Goal: Task Accomplishment & Management: Manage account settings

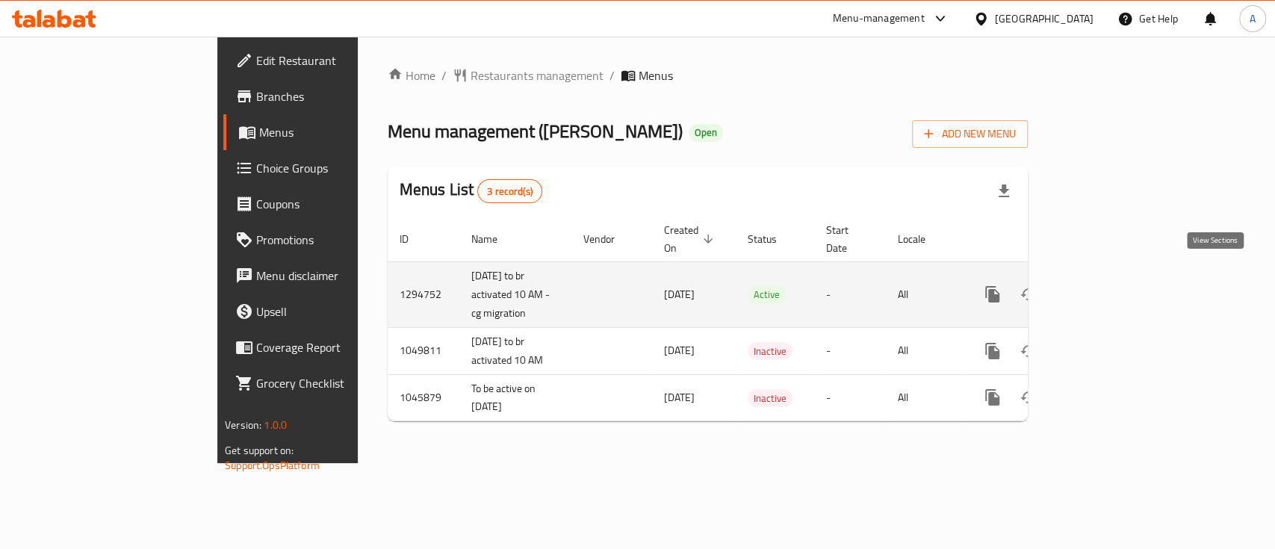
click at [1109, 285] on icon "enhanced table" at bounding box center [1100, 294] width 18 height 18
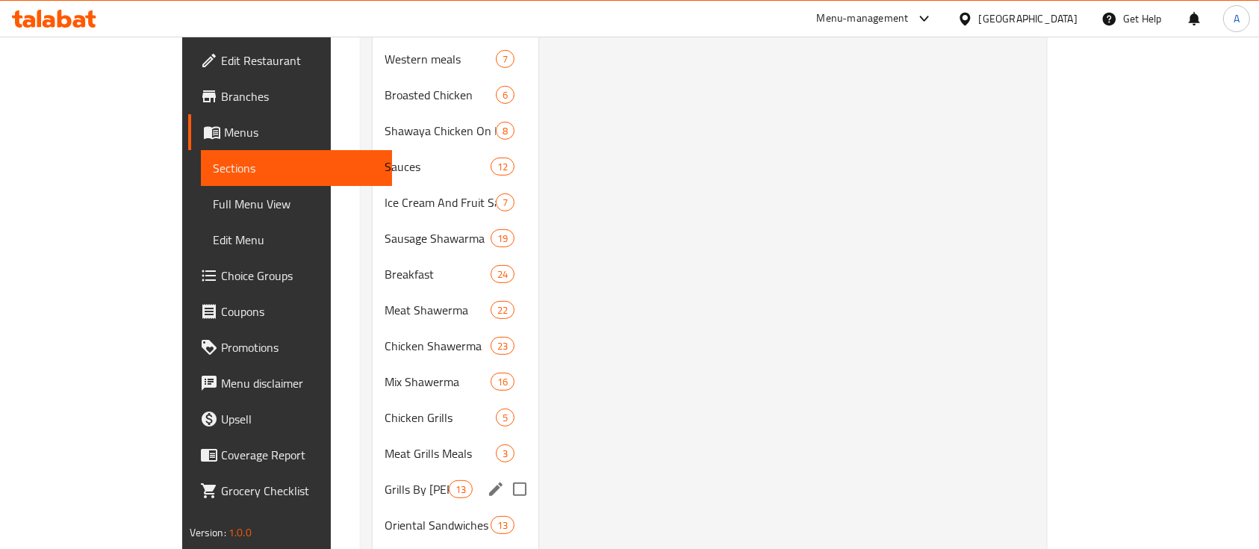
scroll to position [697, 0]
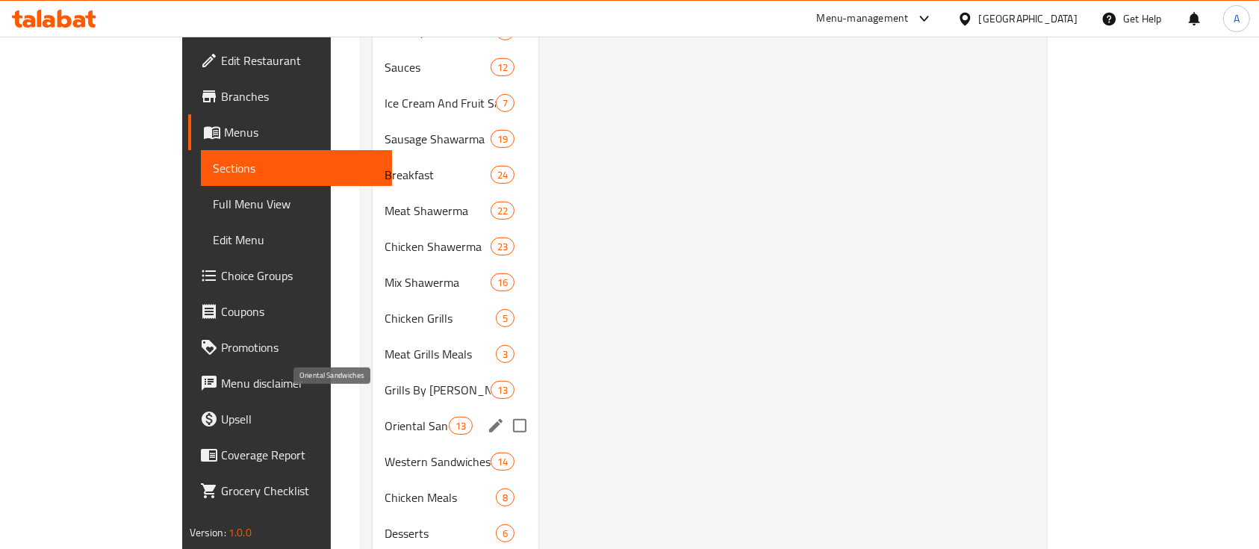
click at [373, 415] on div "Oriental Sandwiches 13" at bounding box center [456, 426] width 166 height 36
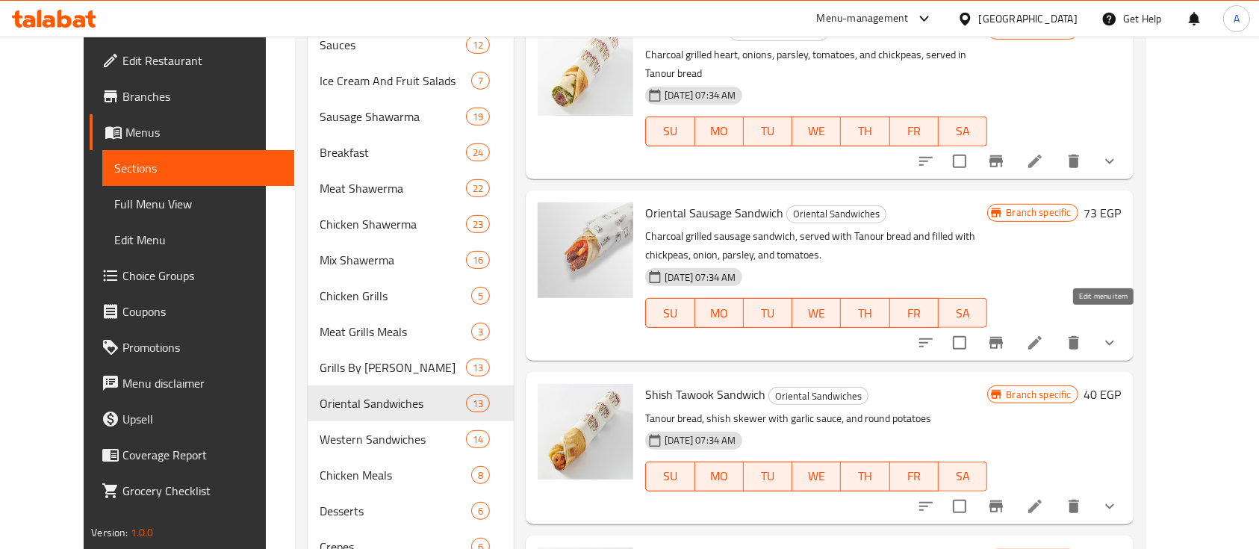
click at [1044, 334] on icon at bounding box center [1035, 343] width 18 height 18
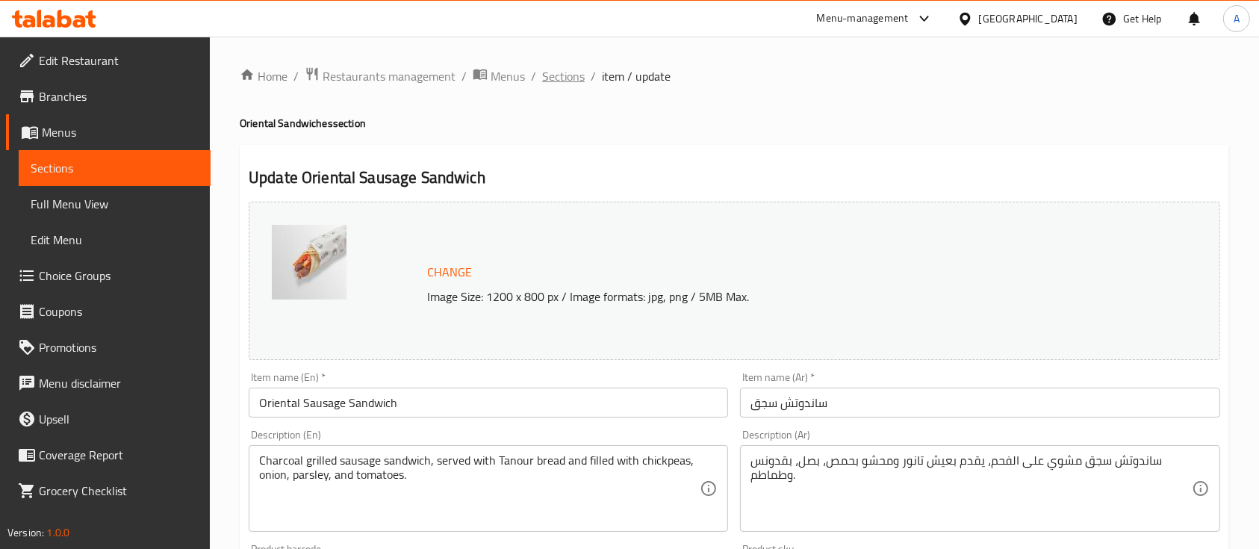
click at [553, 78] on span "Sections" at bounding box center [563, 76] width 43 height 18
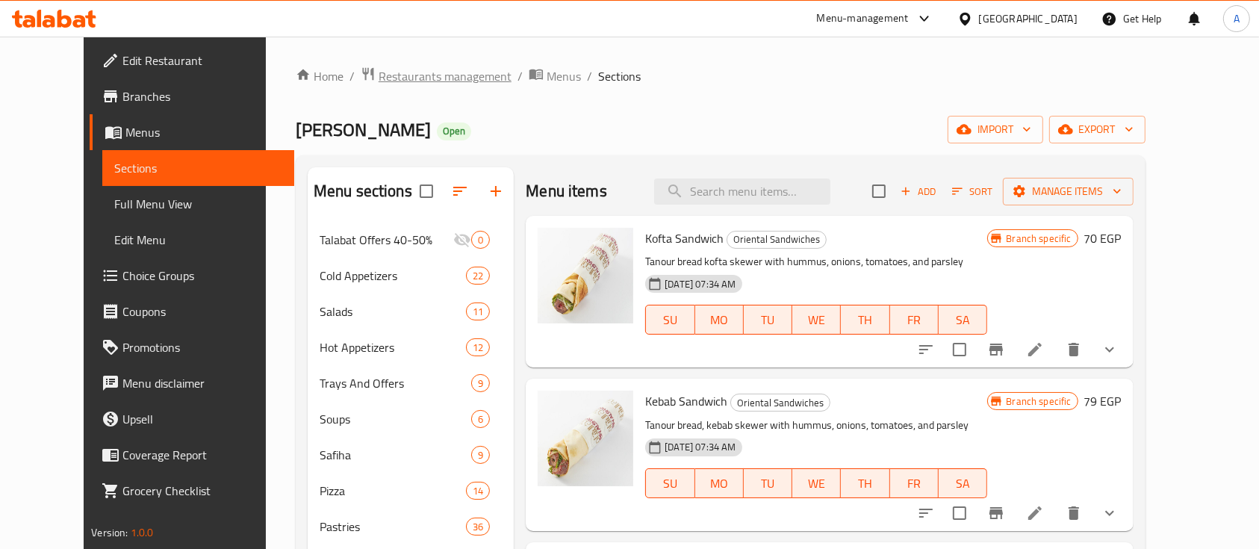
click at [430, 85] on span "Restaurants management" at bounding box center [445, 76] width 133 height 18
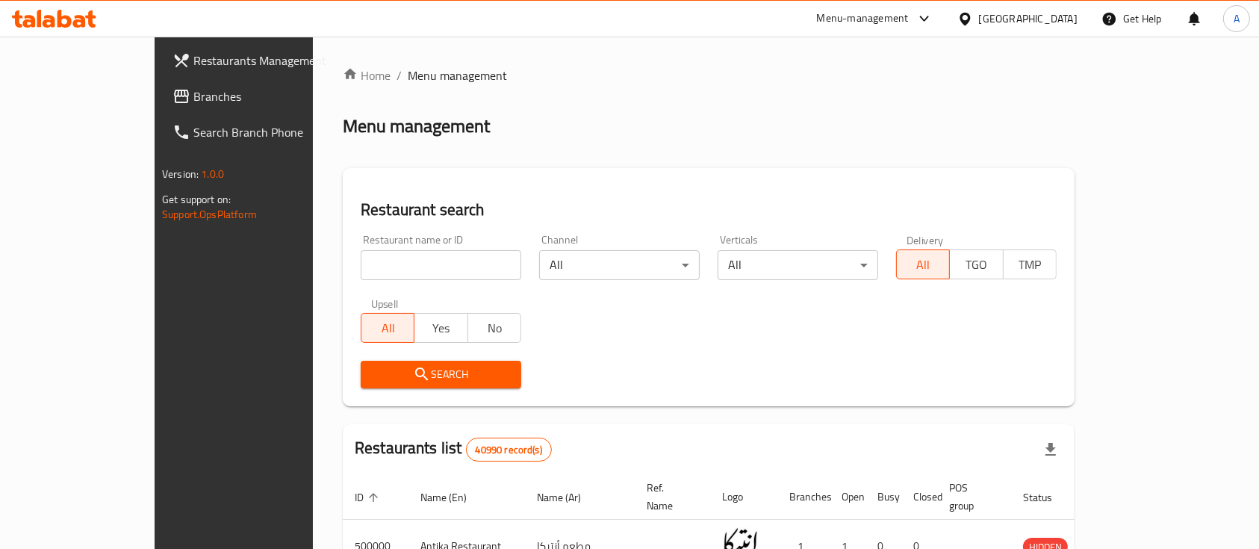
click at [361, 264] on input "search" at bounding box center [441, 265] width 161 height 30
type input "Chicken Tikka"
click button "Search" at bounding box center [441, 375] width 161 height 28
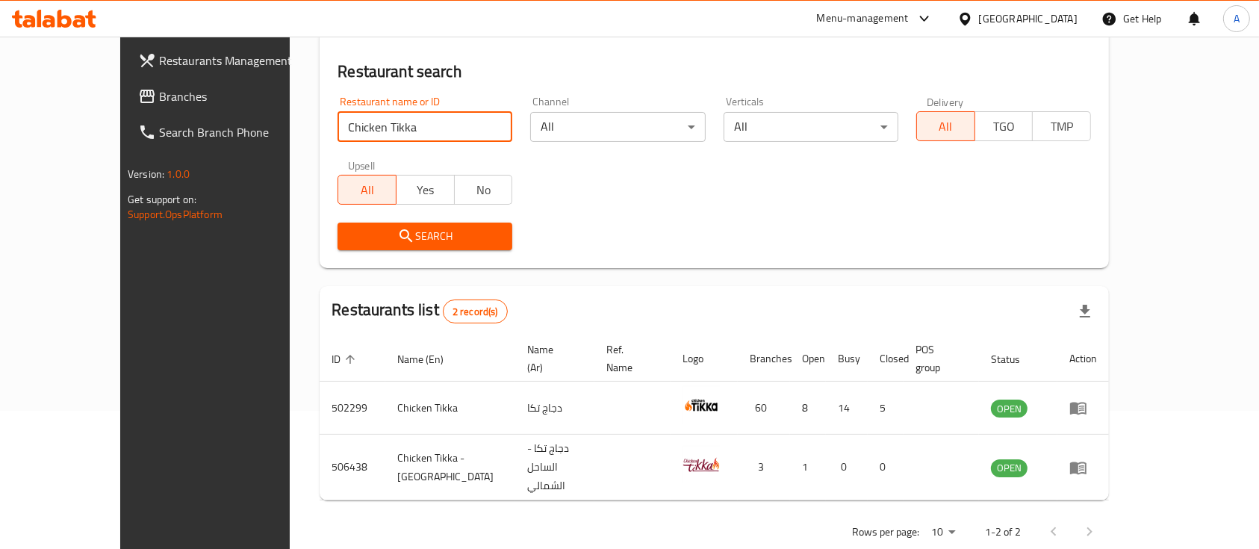
scroll to position [139, 0]
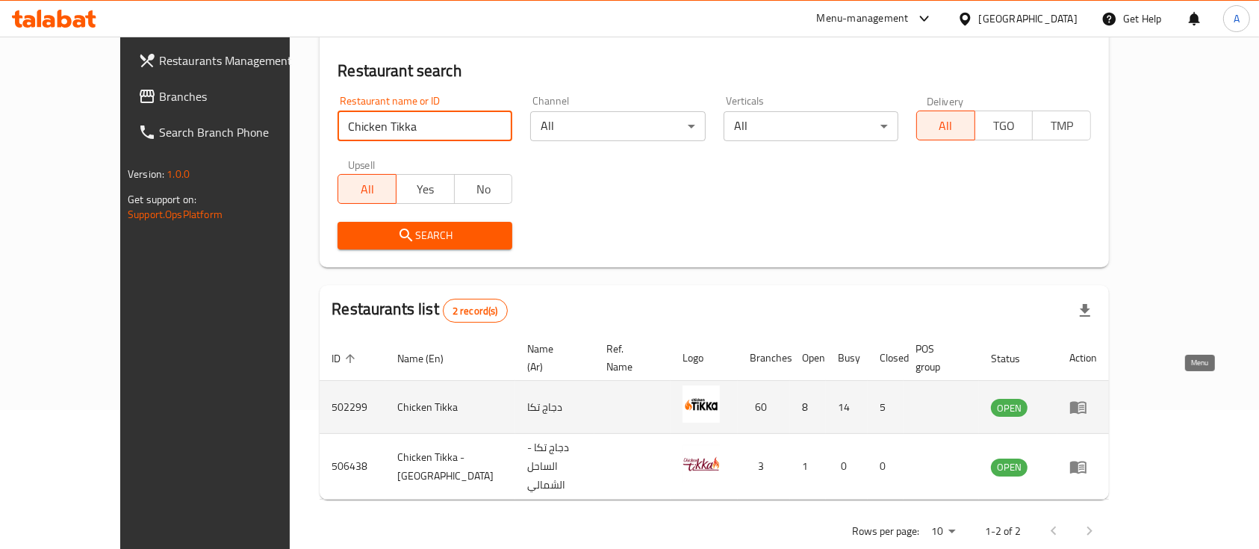
click at [1087, 398] on icon "enhanced table" at bounding box center [1078, 407] width 18 height 18
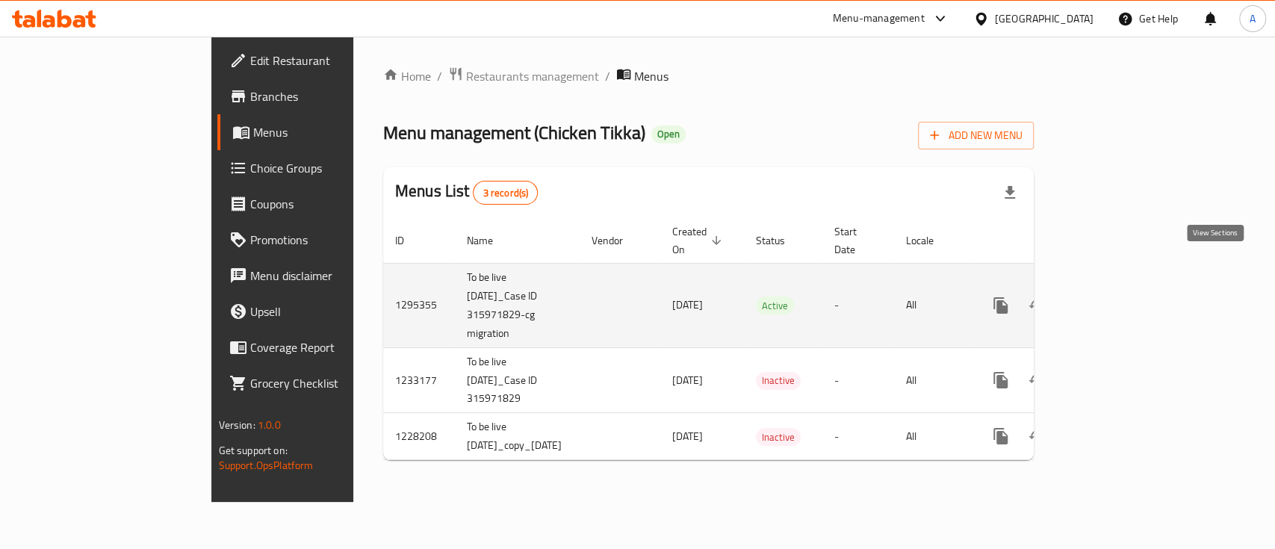
click at [1117, 297] on icon "enhanced table" at bounding box center [1108, 306] width 18 height 18
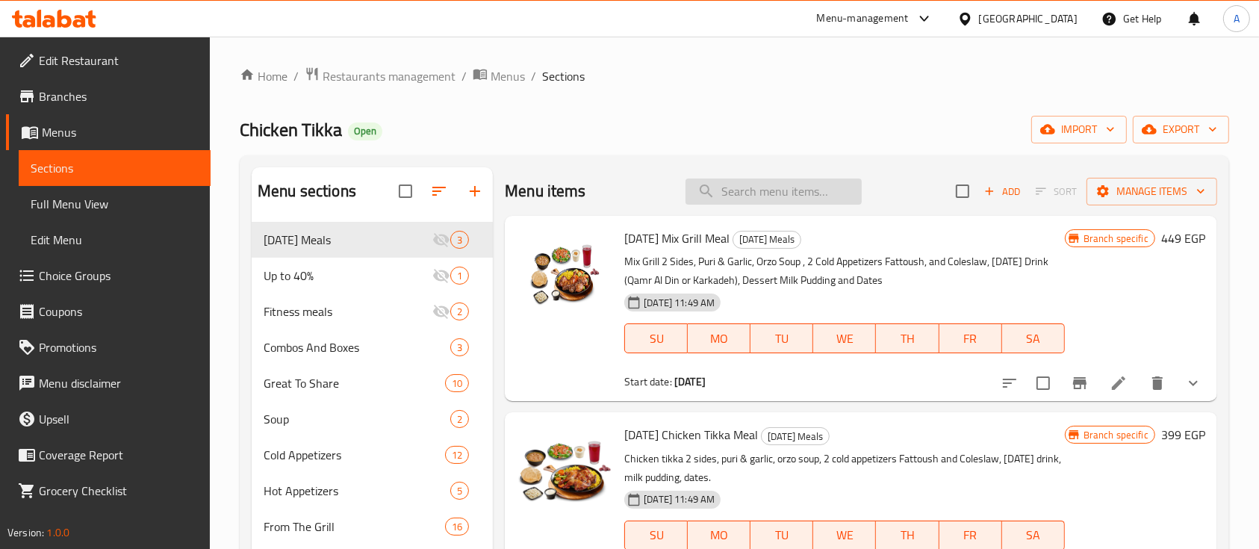
click at [755, 196] on input "search" at bounding box center [774, 191] width 176 height 26
paste input "Cold Appetizers Platter"
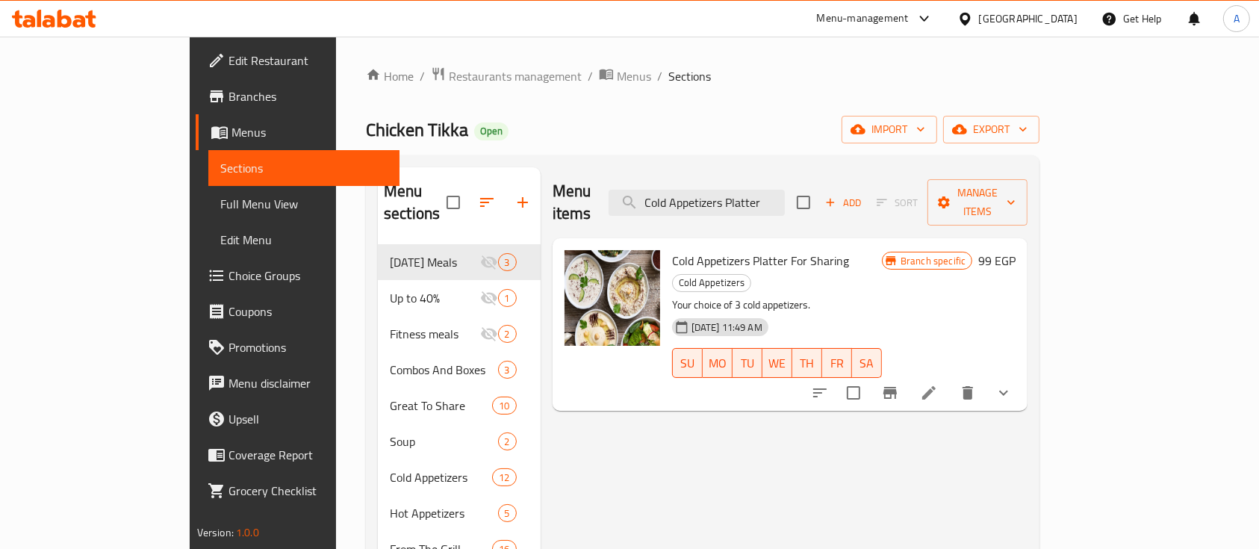
type input "Cold Appetizers Platter"
click at [1013, 384] on icon "show more" at bounding box center [1004, 393] width 18 height 18
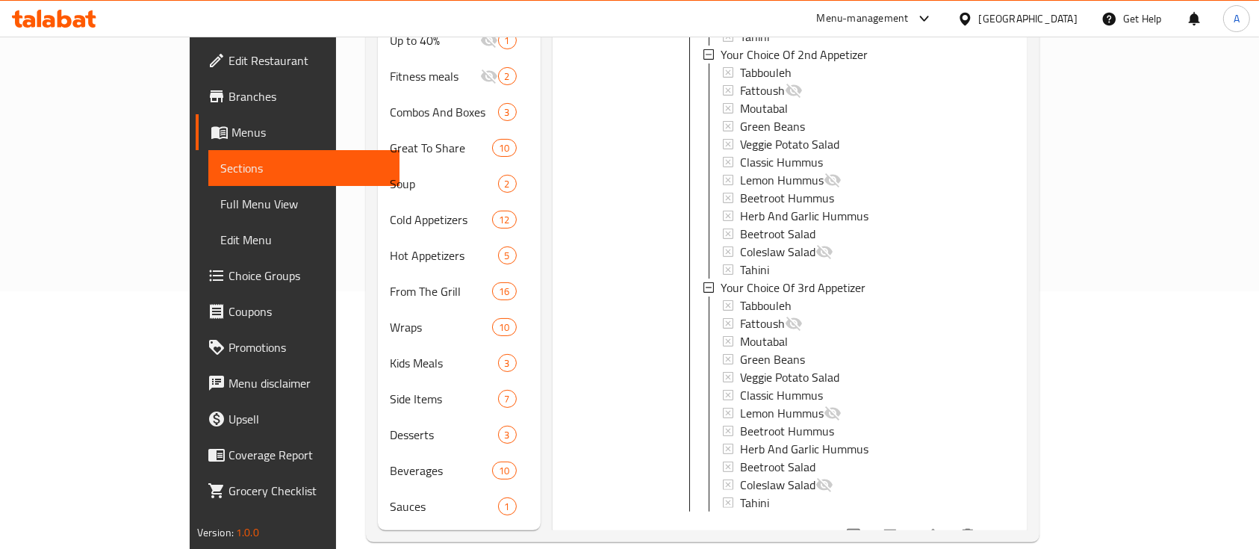
scroll to position [1, 0]
click at [938, 527] on icon at bounding box center [929, 536] width 18 height 18
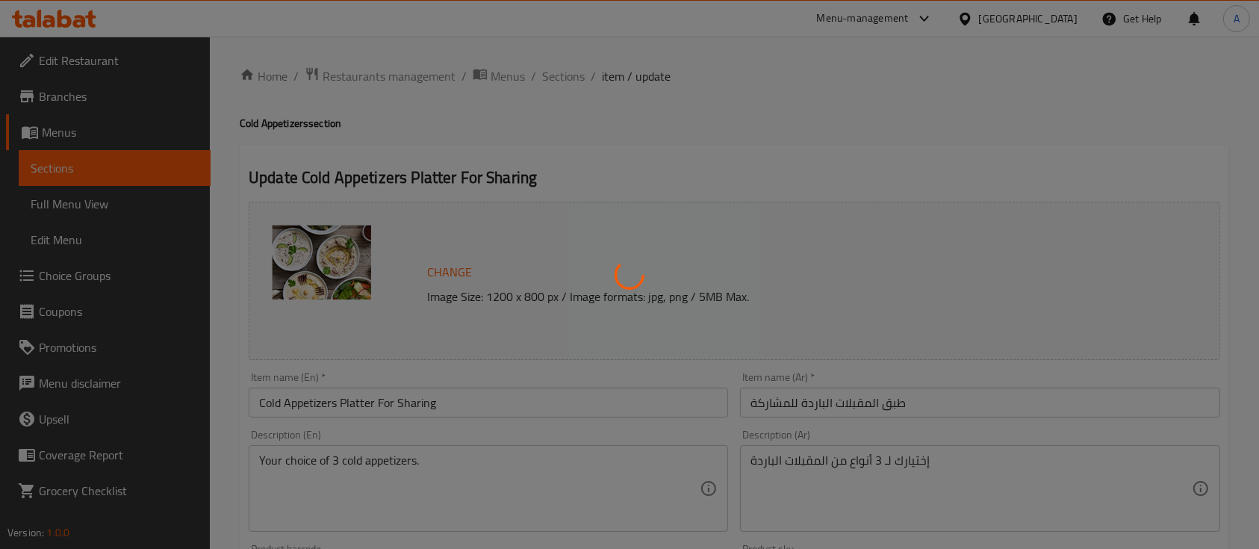
type input "إختيارك من أول مقبلات:"
type input "1"
type input "إختيارك من ثانى مقبلات:"
type input "1"
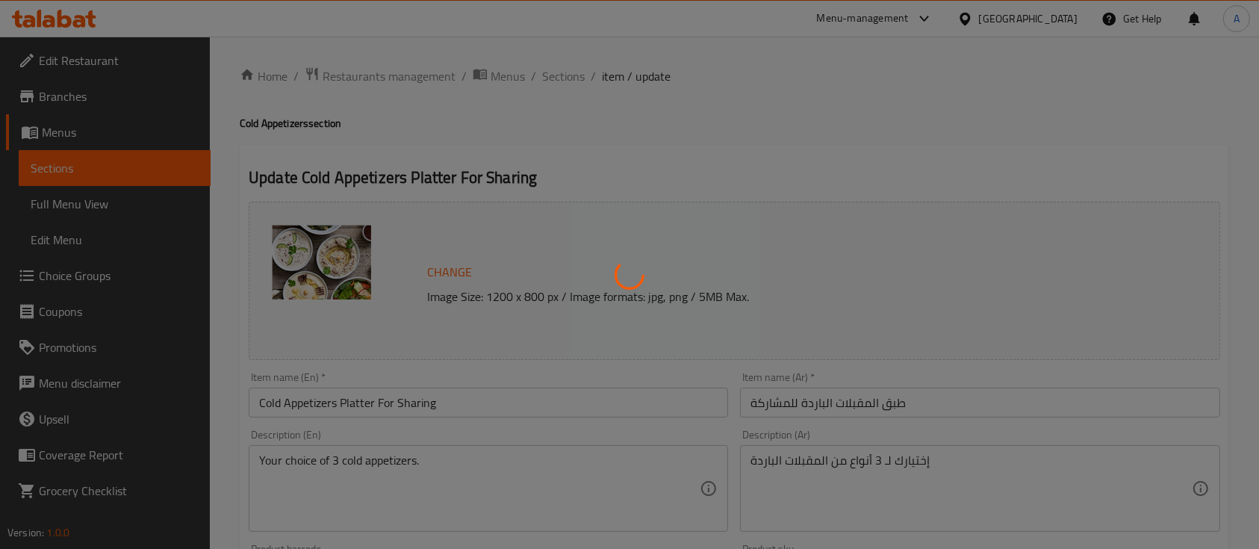
type input "1"
type input "إختيارك من ثالث مقبلات:"
type input "1"
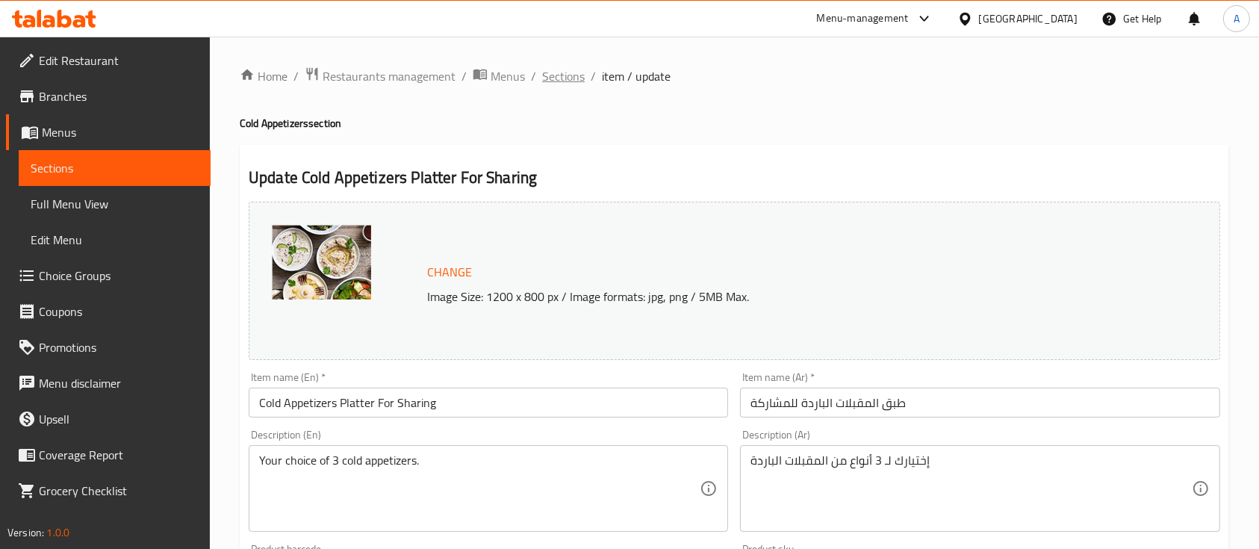
click at [562, 81] on span "Sections" at bounding box center [563, 76] width 43 height 18
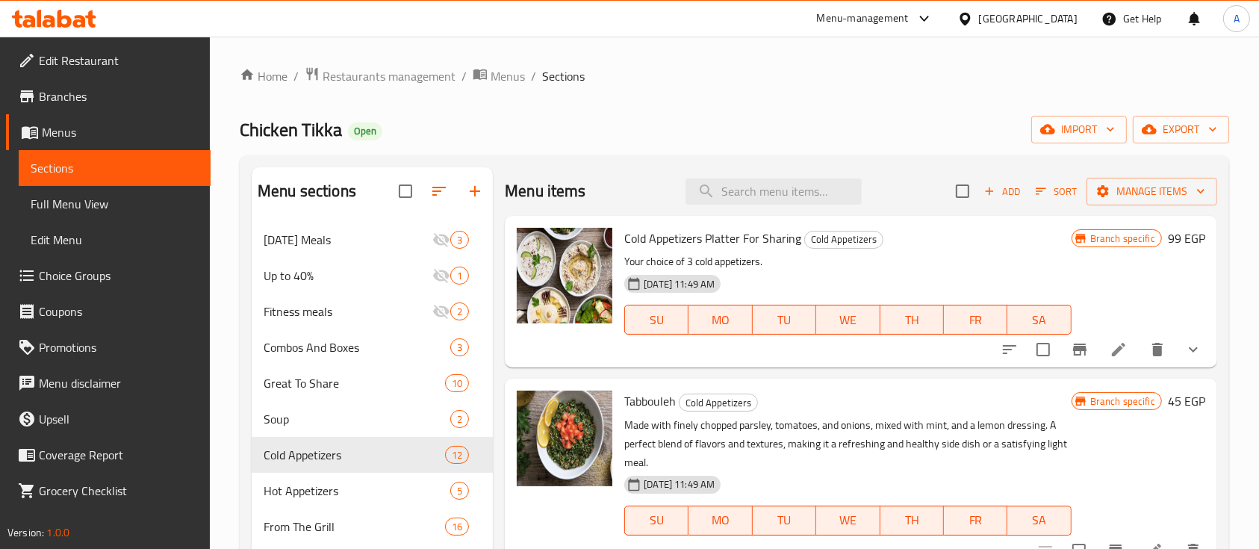
click at [1185, 348] on icon "show more" at bounding box center [1194, 350] width 18 height 18
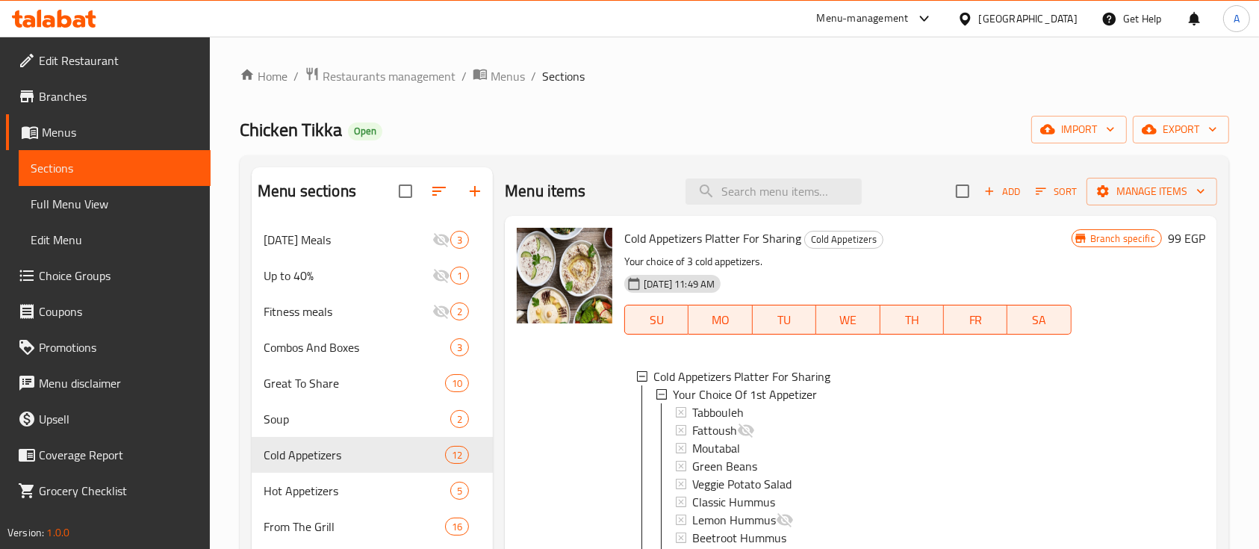
click at [75, 279] on span "Choice Groups" at bounding box center [119, 276] width 160 height 18
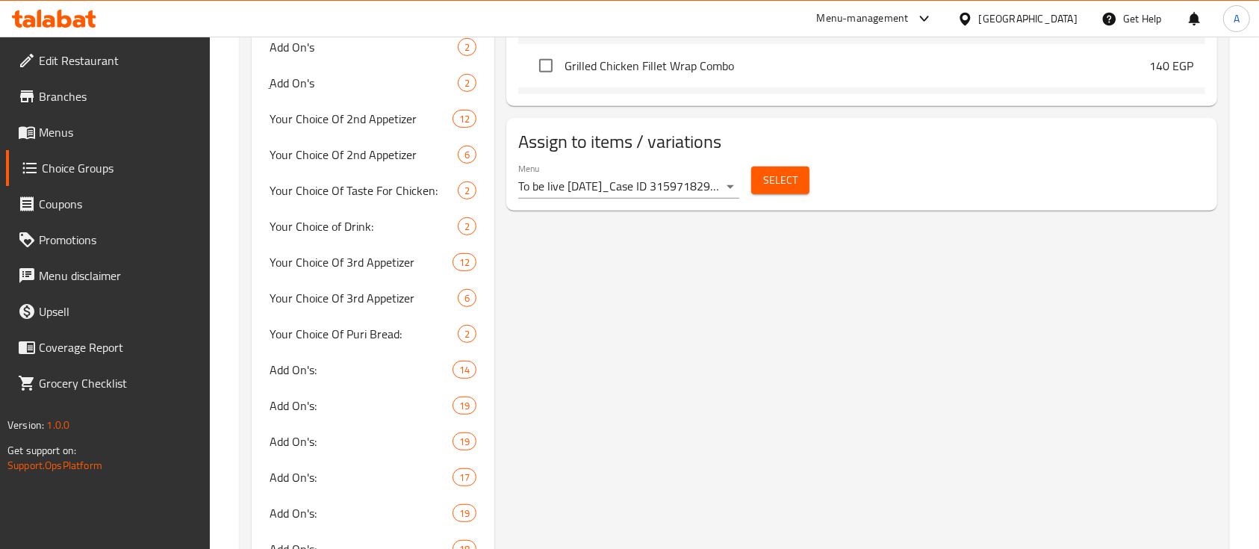
scroll to position [944, 0]
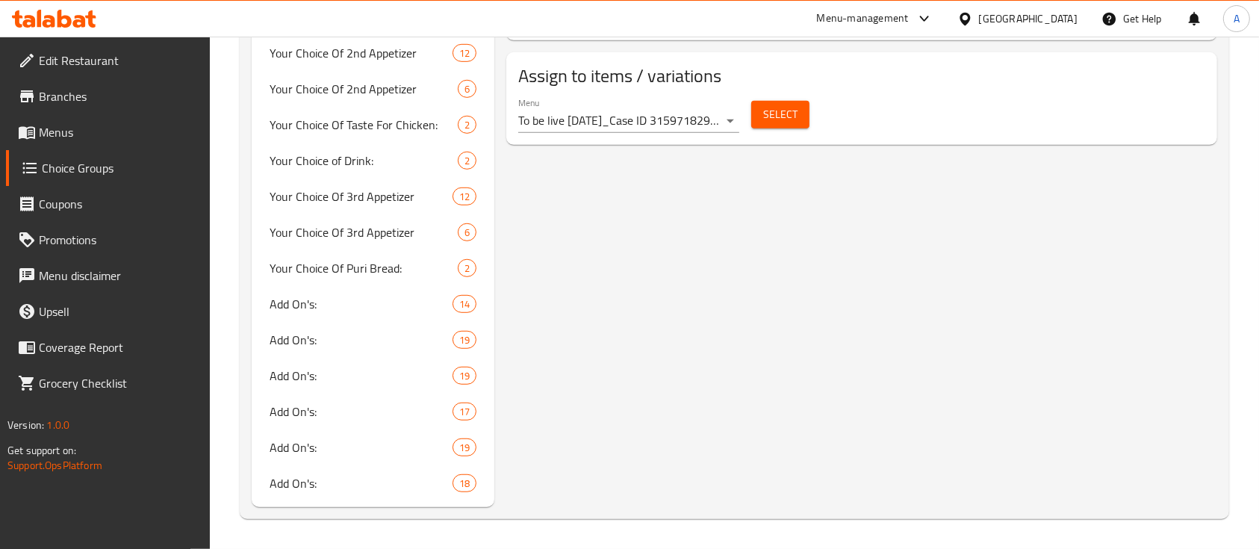
click at [671, 140] on div "Assign to items / variations Menu To be live [DATE]_Case ID 315971829-cg migrat…" at bounding box center [861, 98] width 711 height 93
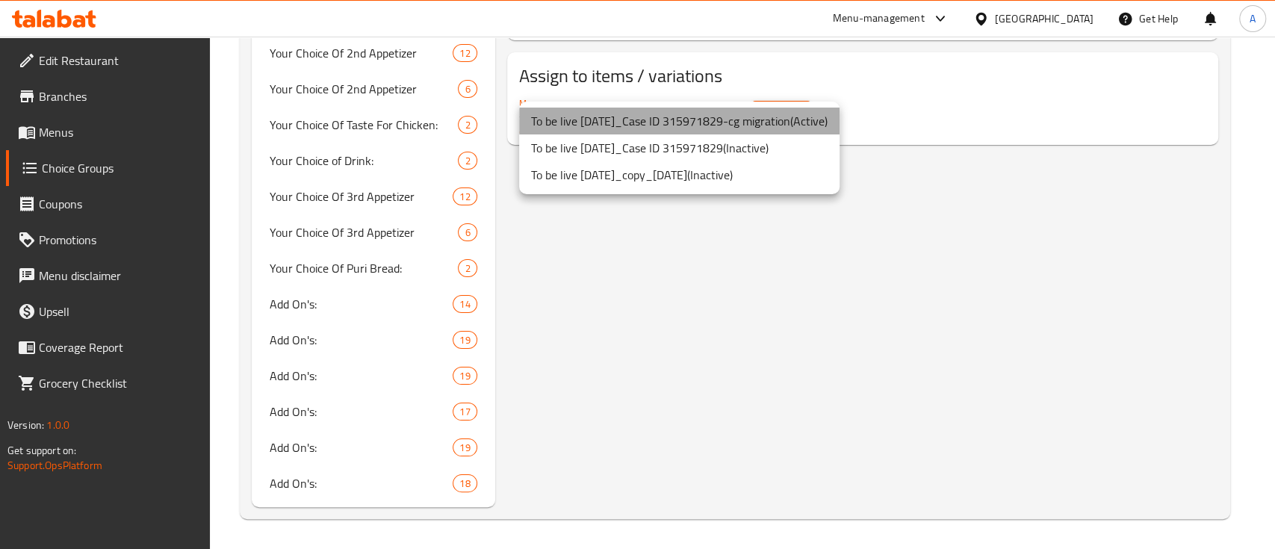
click at [654, 124] on li "To be live [DATE]_Case ID 315971829-cg migration ( Active )" at bounding box center [679, 121] width 320 height 27
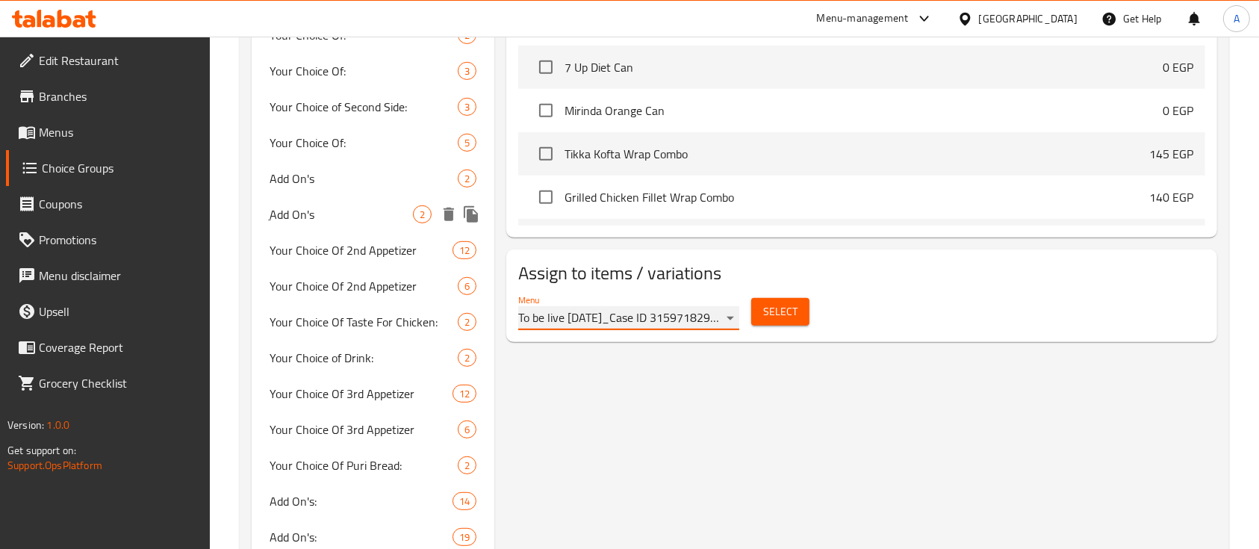
scroll to position [745, 0]
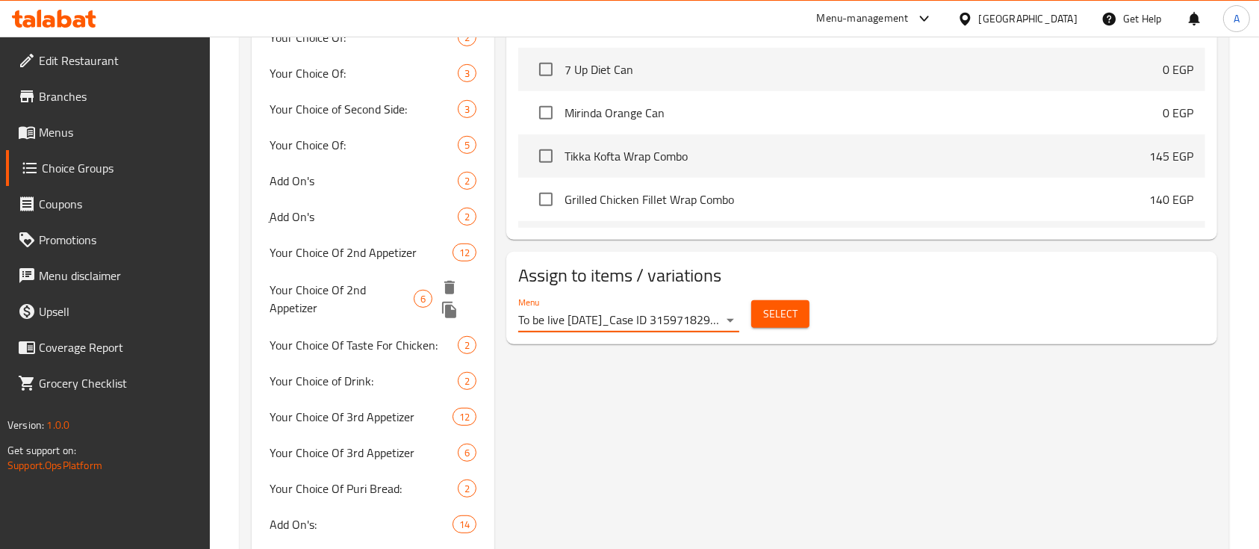
click at [386, 302] on span "Your Choice Of 2nd Appetizer" at bounding box center [342, 299] width 144 height 36
type input "Your Choice Of 2nd Appetizer"
type input "إختيارك من ثانى مقبلات:"
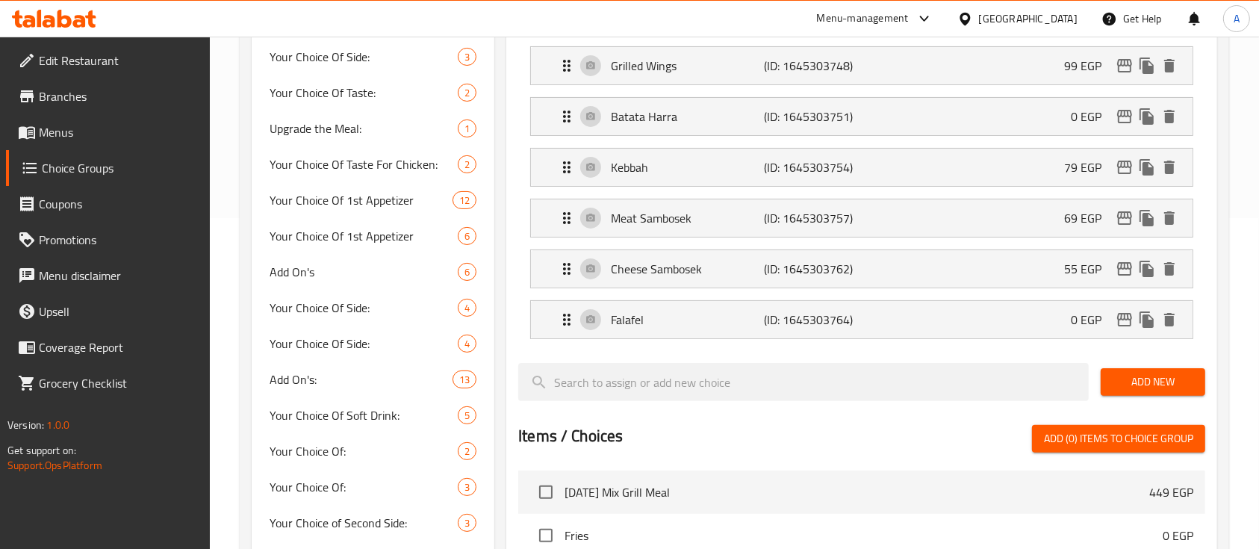
scroll to position [246, 0]
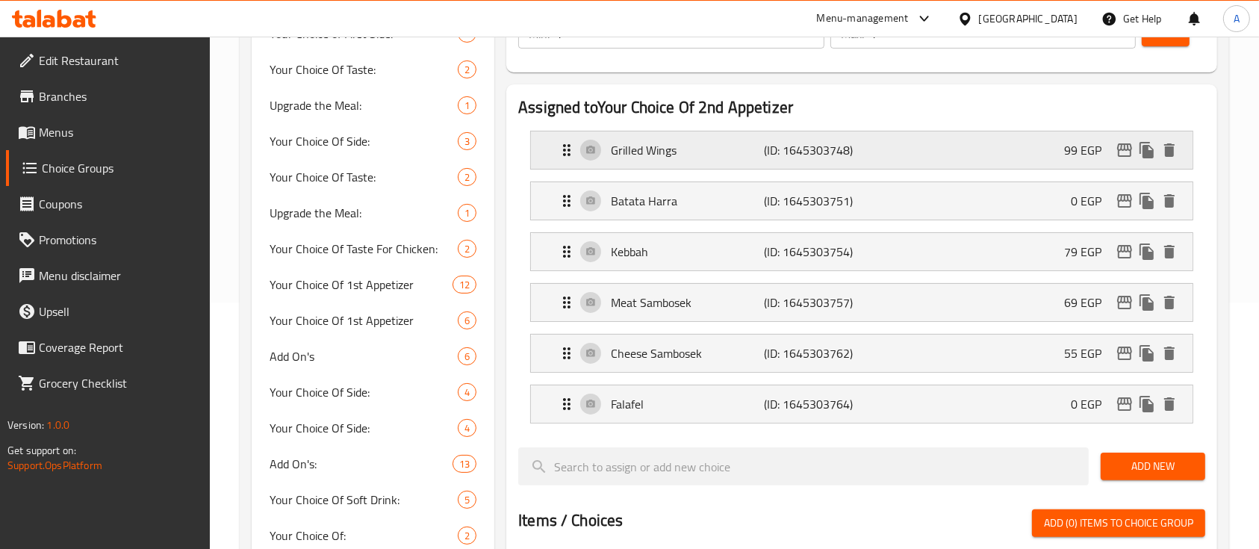
click at [976, 141] on div "Grilled Wings (ID: 1645303748) 99 EGP" at bounding box center [866, 149] width 617 height 37
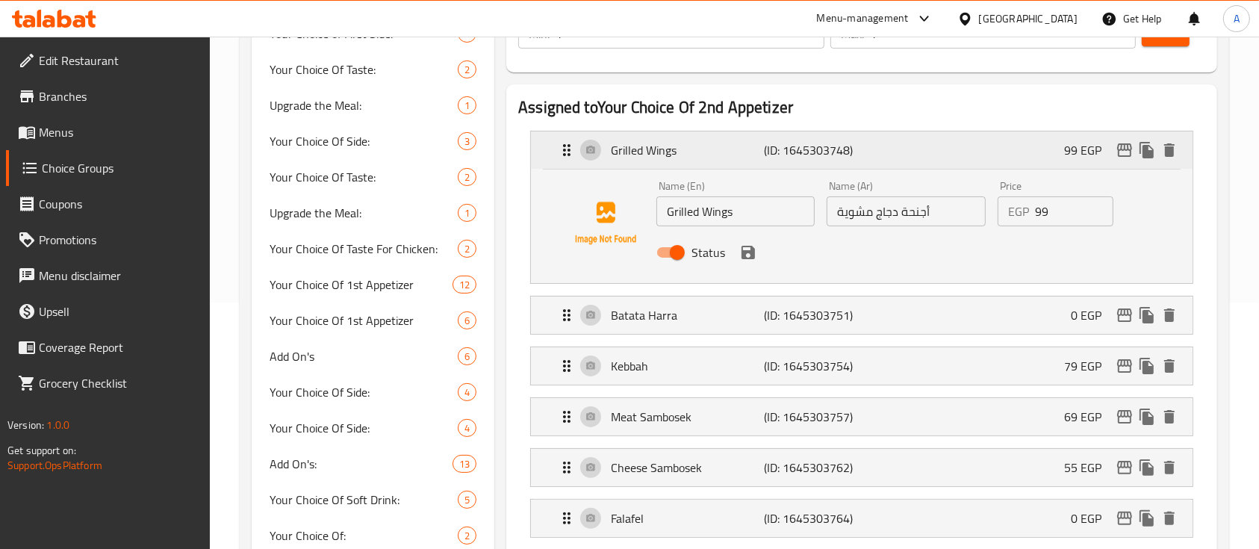
click at [976, 141] on div "Grilled Wings (ID: 1645303748) 99 EGP" at bounding box center [866, 149] width 617 height 37
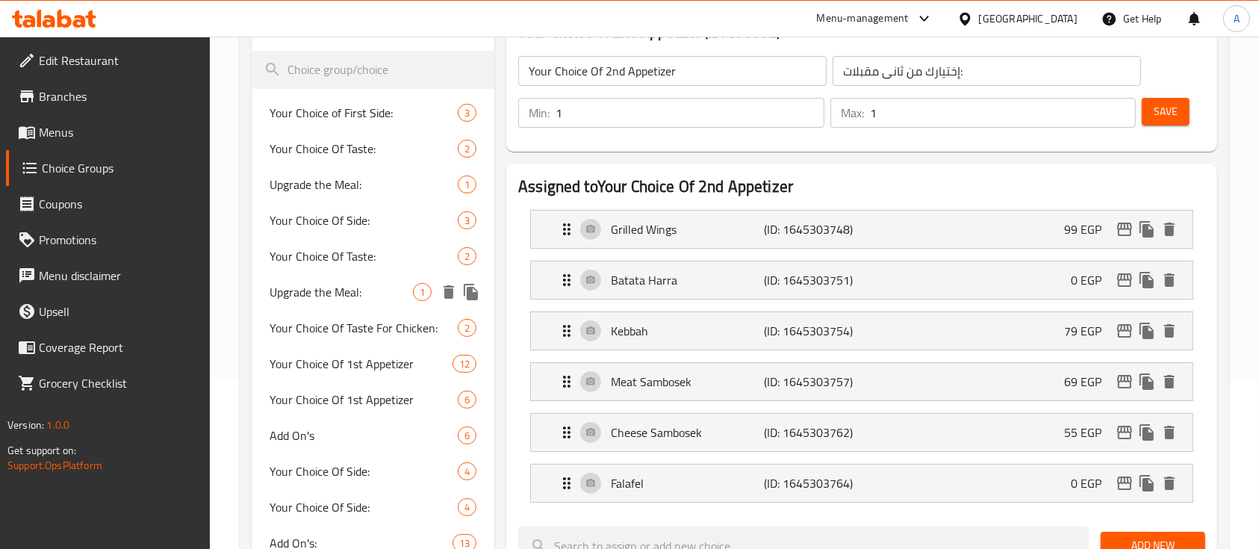
scroll to position [0, 0]
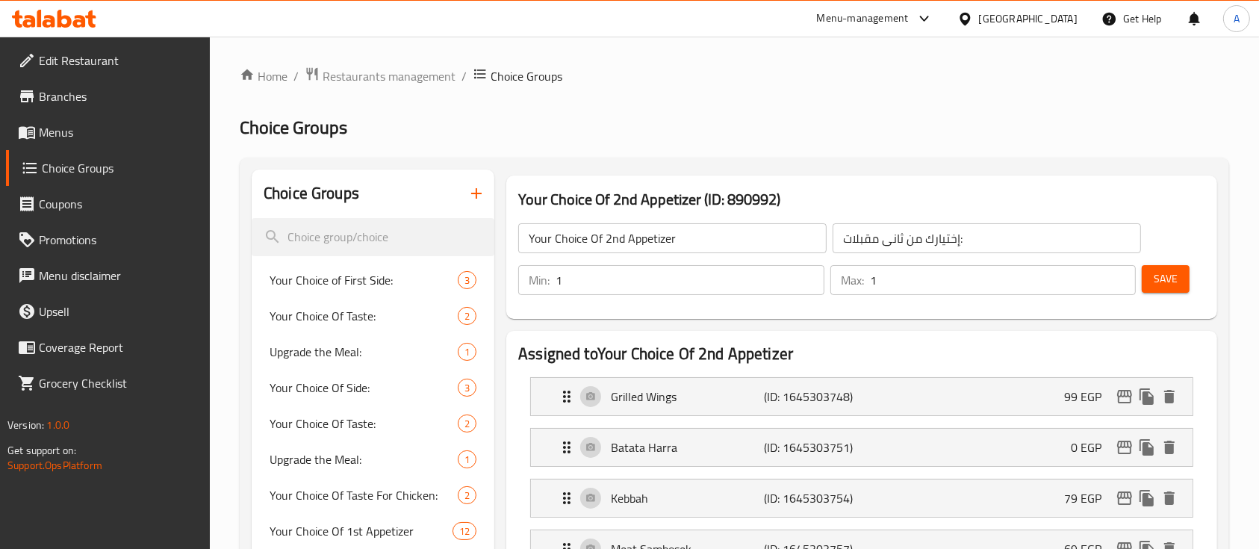
click at [58, 123] on span "Menus" at bounding box center [119, 132] width 160 height 18
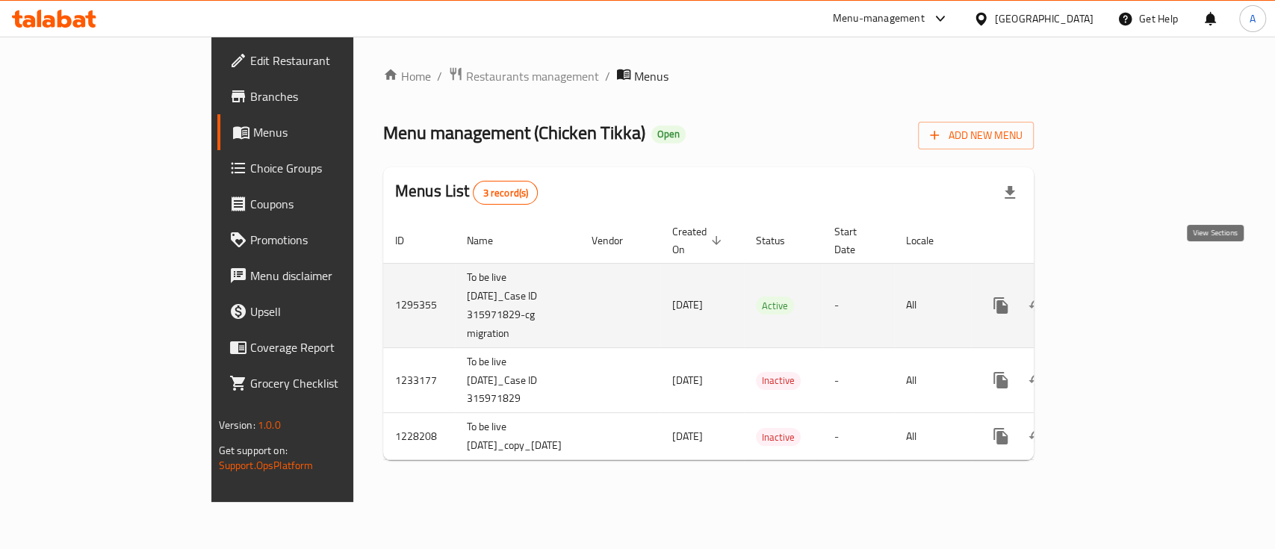
click at [1117, 297] on icon "enhanced table" at bounding box center [1108, 306] width 18 height 18
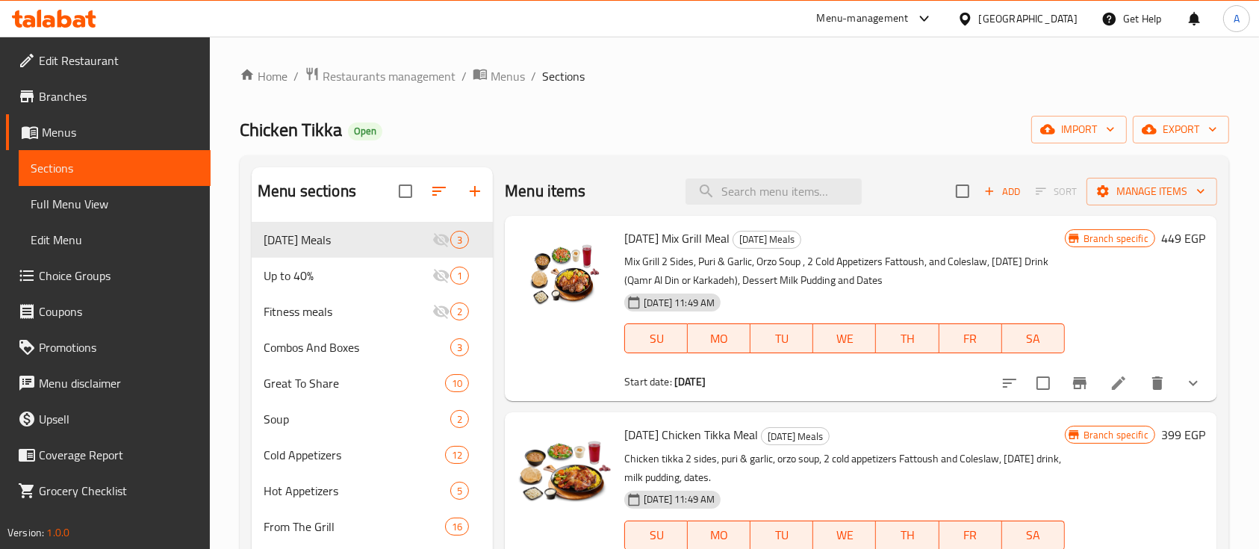
click at [782, 173] on div "Menu items Add Sort Manage items" at bounding box center [861, 191] width 712 height 49
click at [790, 184] on input "search" at bounding box center [774, 191] width 176 height 26
paste input "502299"
type input "502299"
click at [790, 184] on input "502299" at bounding box center [774, 191] width 176 height 26
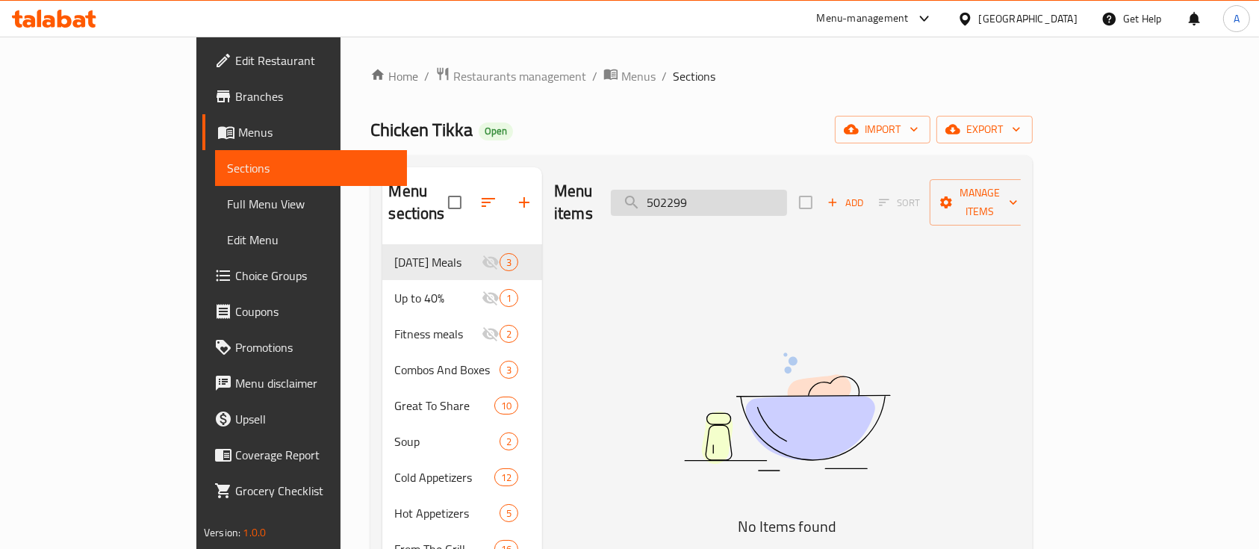
click at [787, 190] on input "502299" at bounding box center [699, 203] width 176 height 26
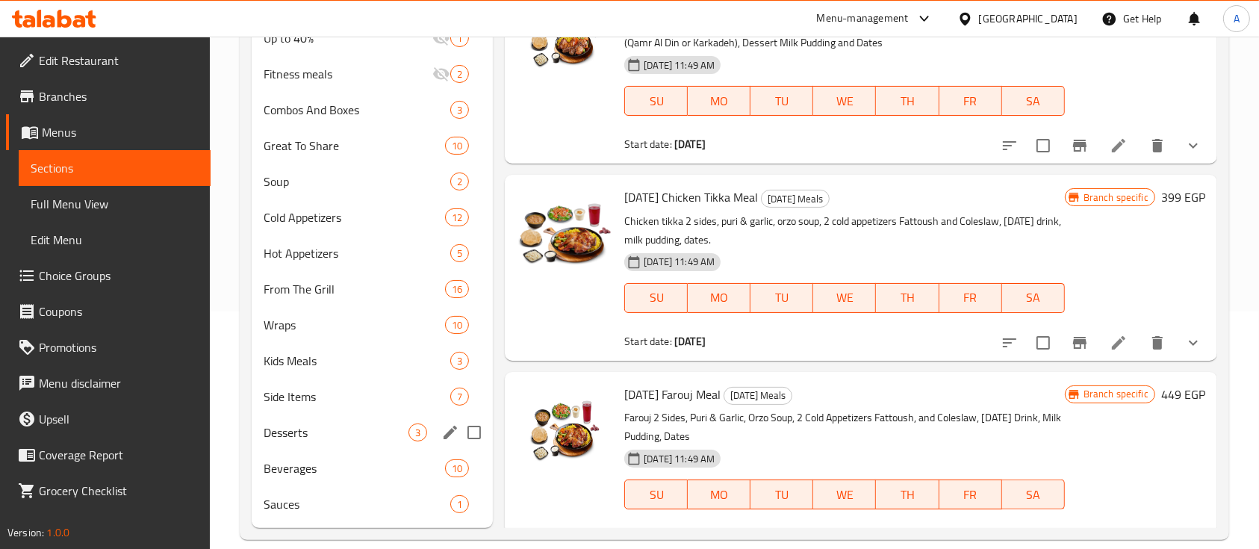
scroll to position [258, 0]
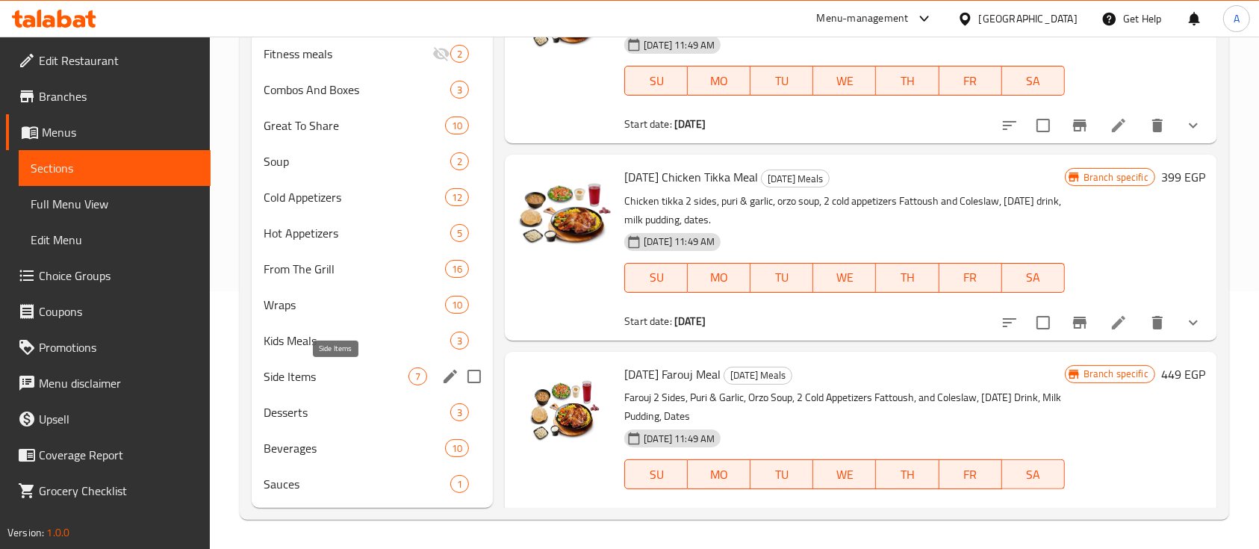
click at [292, 372] on span "Side Items" at bounding box center [336, 376] width 145 height 18
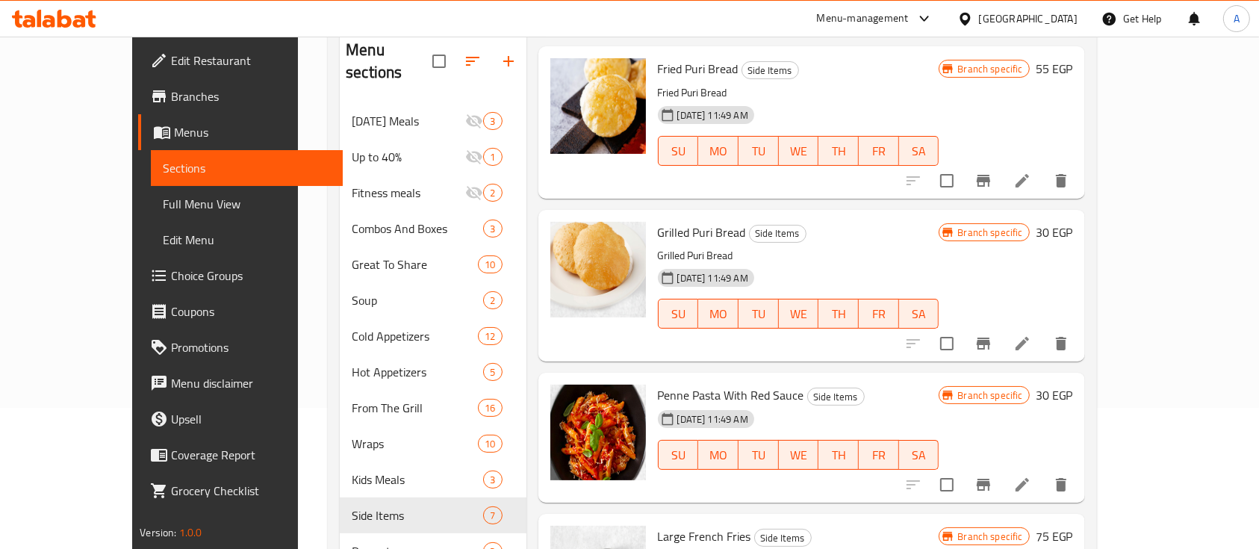
scroll to position [258, 0]
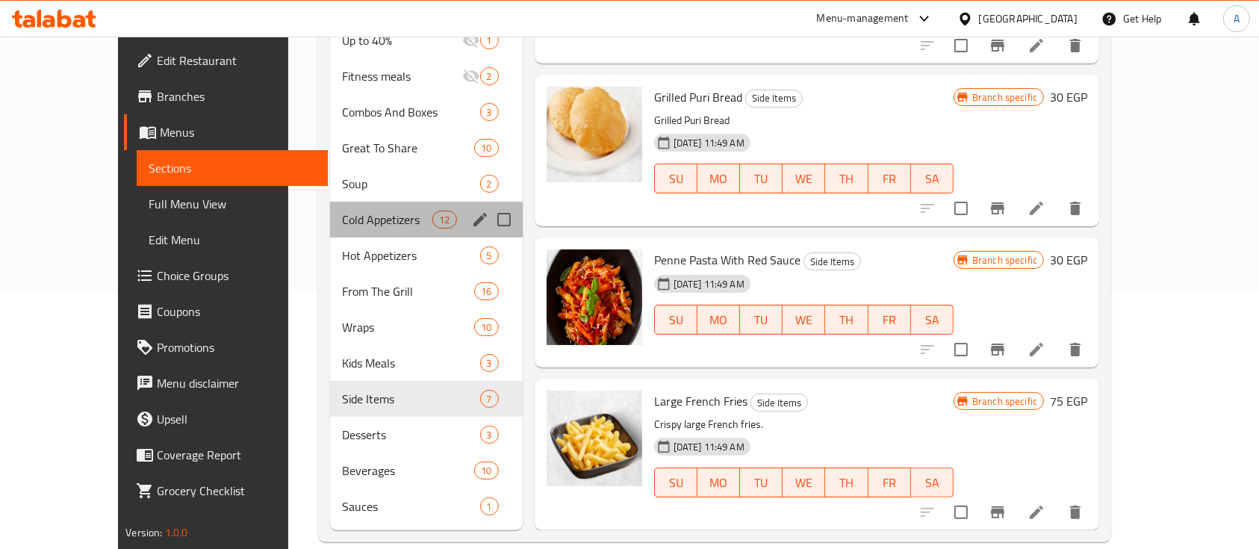
click at [330, 202] on div "Cold Appetizers 12" at bounding box center [426, 220] width 193 height 36
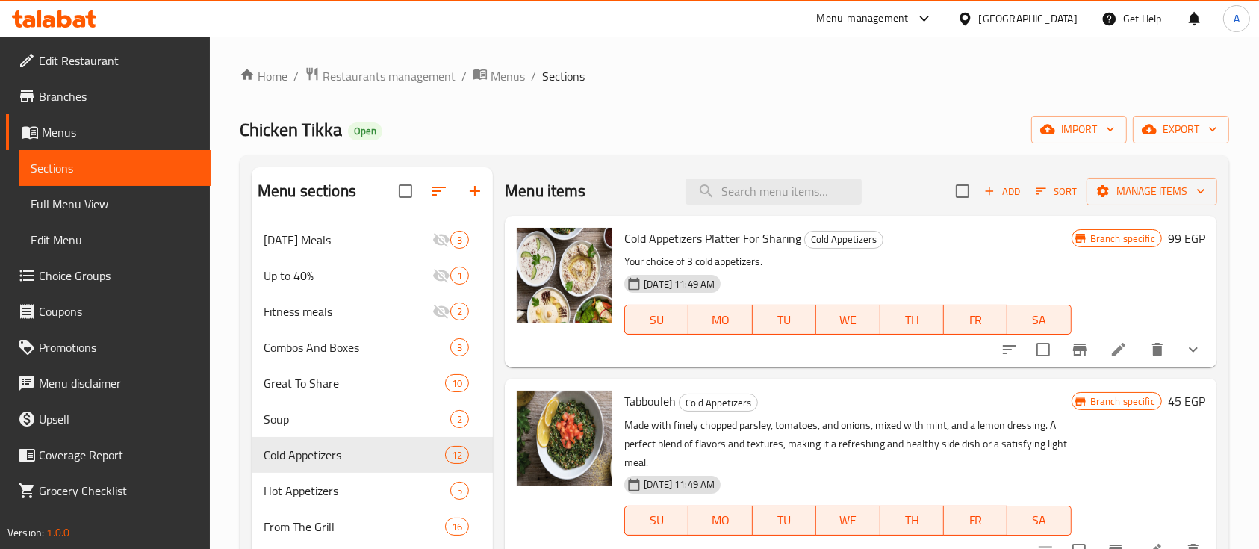
click at [661, 227] on span "Cold Appetizers Platter For Sharing" at bounding box center [712, 238] width 177 height 22
copy h6 "Cold Appetizers Platter For Sharing"
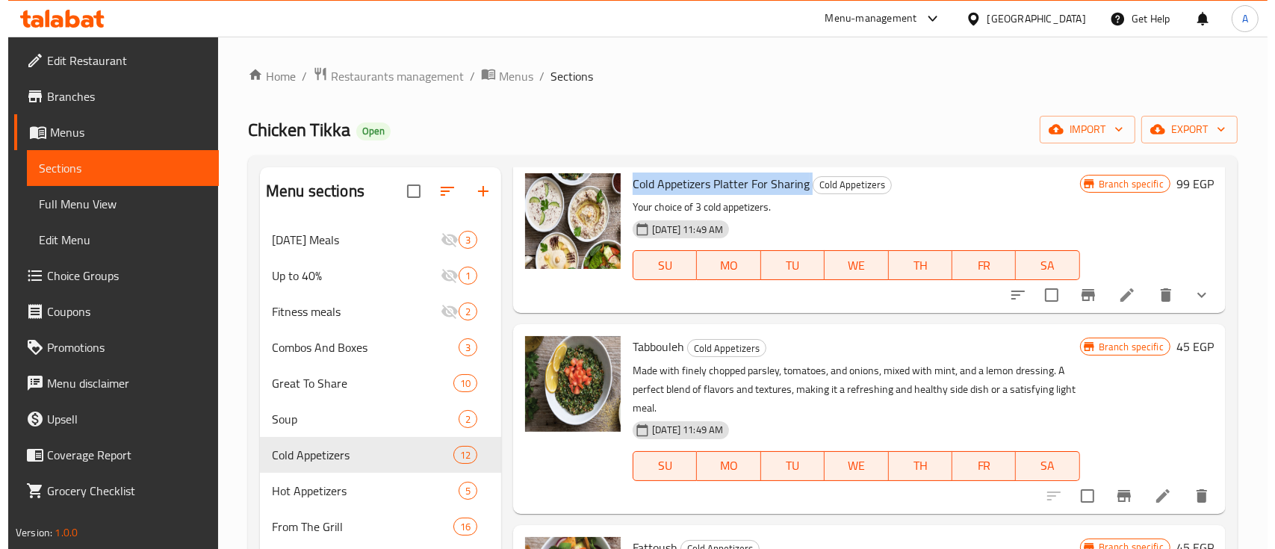
scroll to position [99, 0]
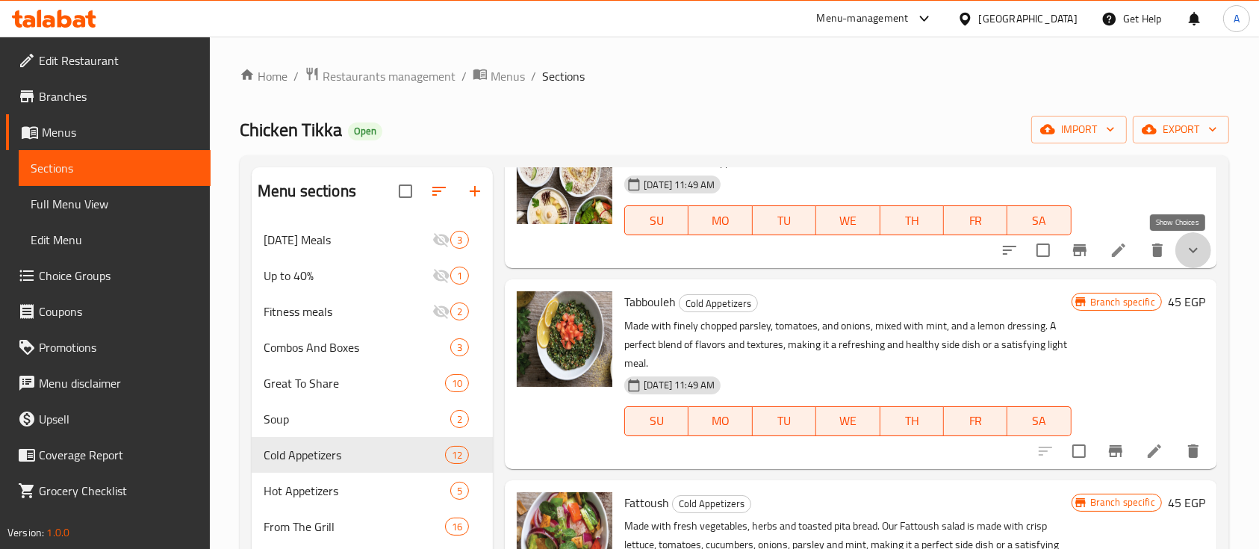
click at [1189, 249] on icon "show more" at bounding box center [1193, 250] width 9 height 5
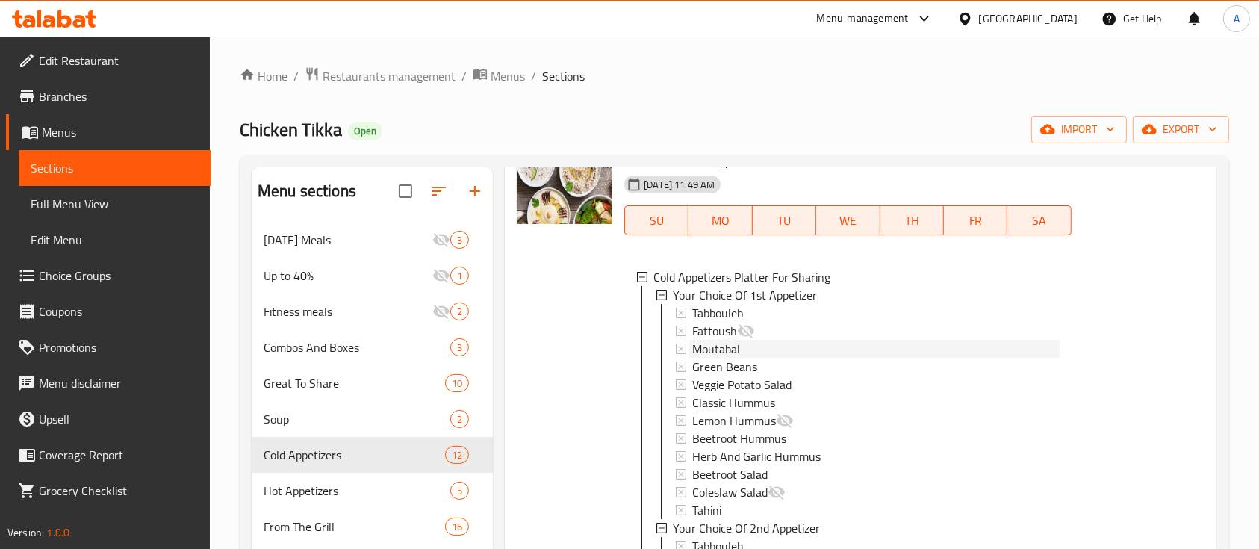
click at [736, 345] on span "Moutabal" at bounding box center [716, 349] width 48 height 18
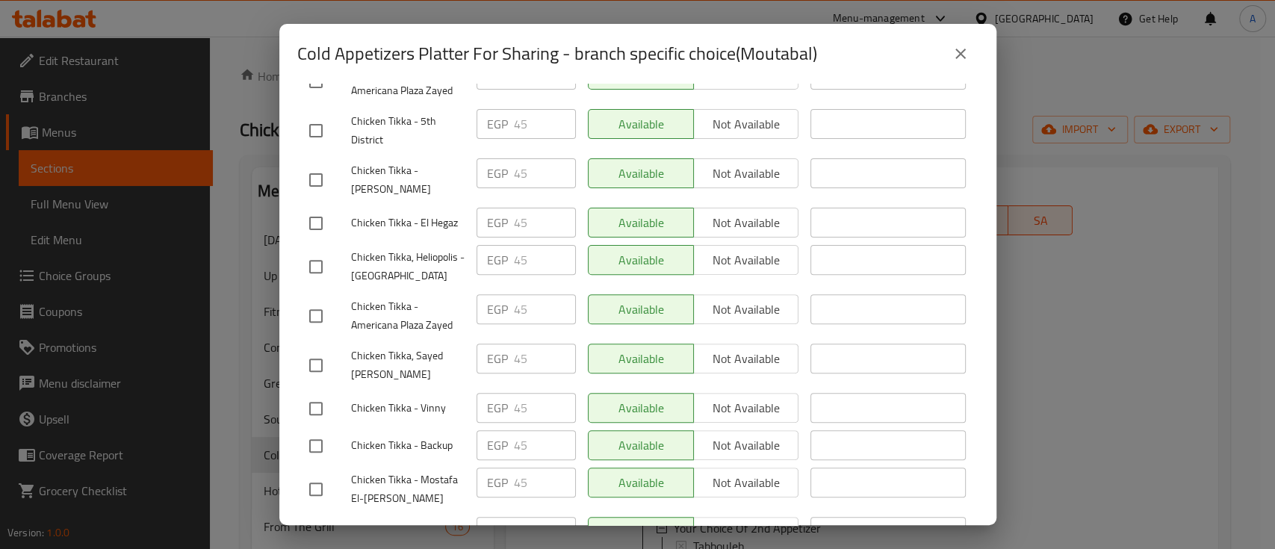
scroll to position [597, 0]
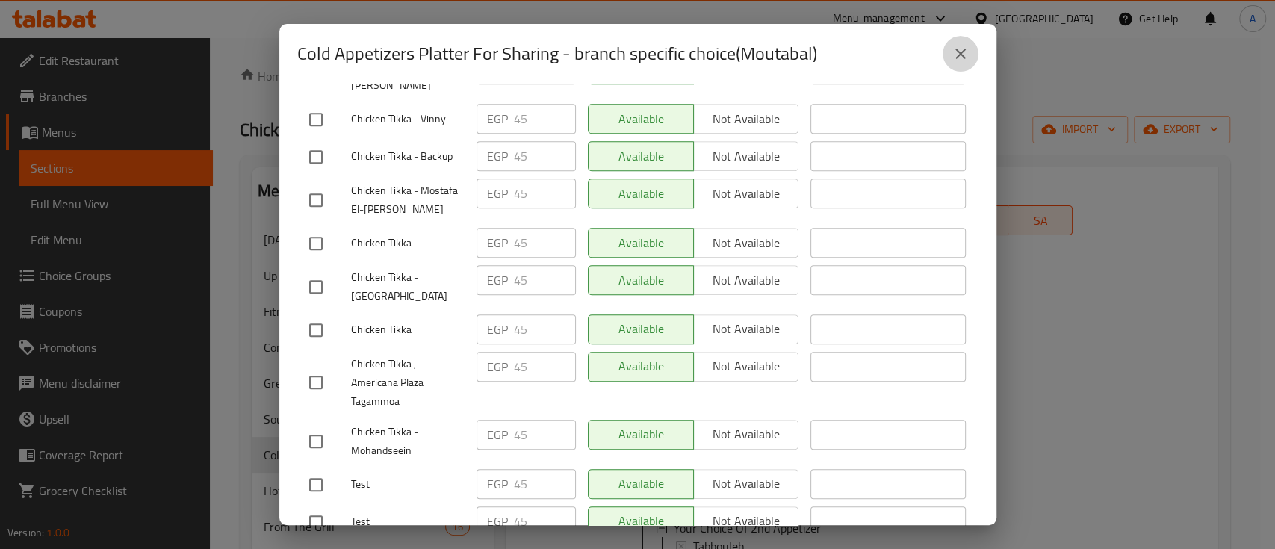
click at [964, 66] on button "close" at bounding box center [961, 54] width 36 height 36
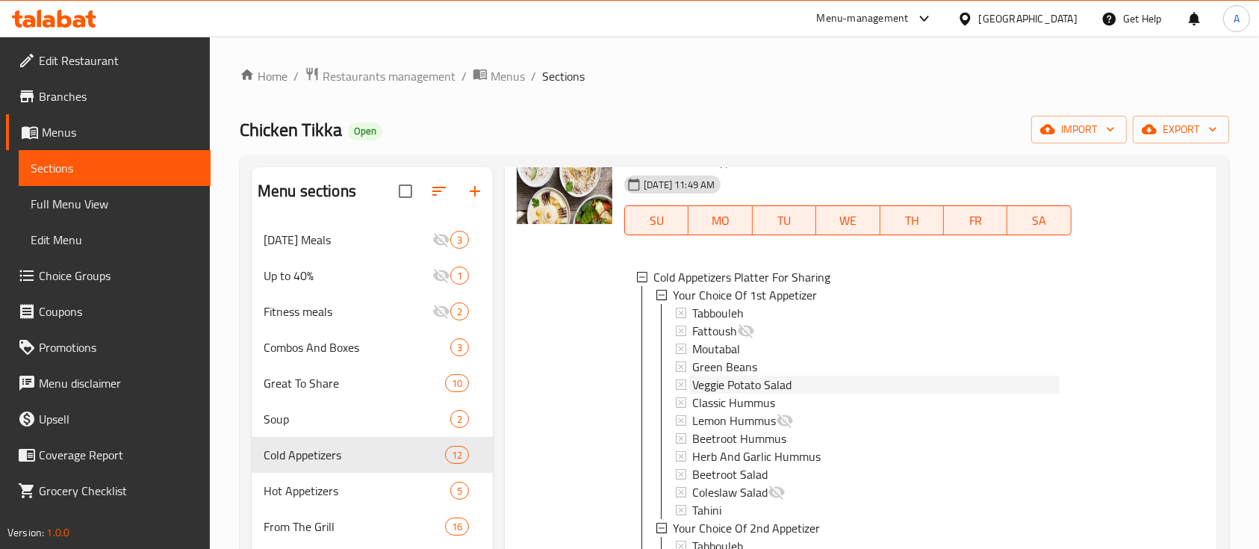
click at [756, 387] on span "Veggie Potato Salad" at bounding box center [741, 385] width 99 height 18
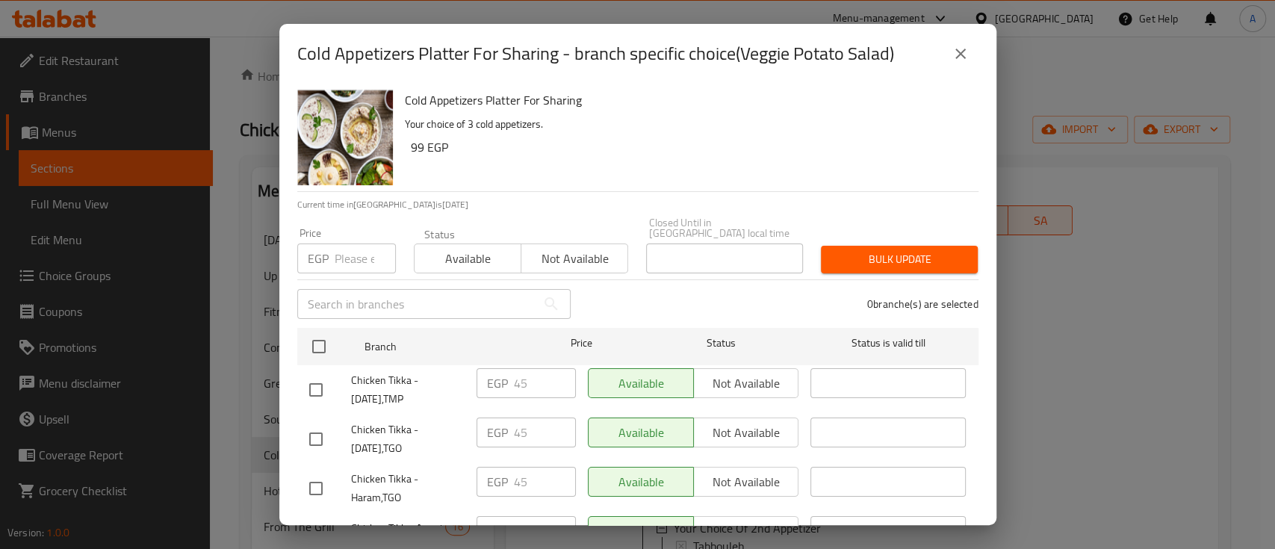
click at [957, 54] on icon "close" at bounding box center [960, 54] width 18 height 18
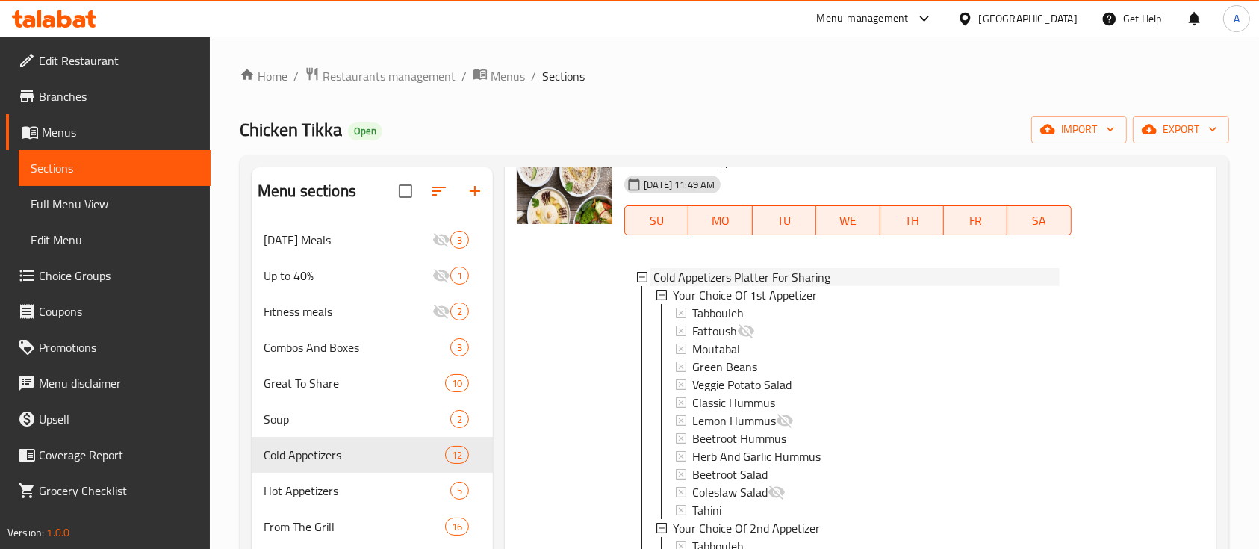
click at [794, 272] on span "Cold Appetizers Platter For Sharing" at bounding box center [741, 277] width 177 height 18
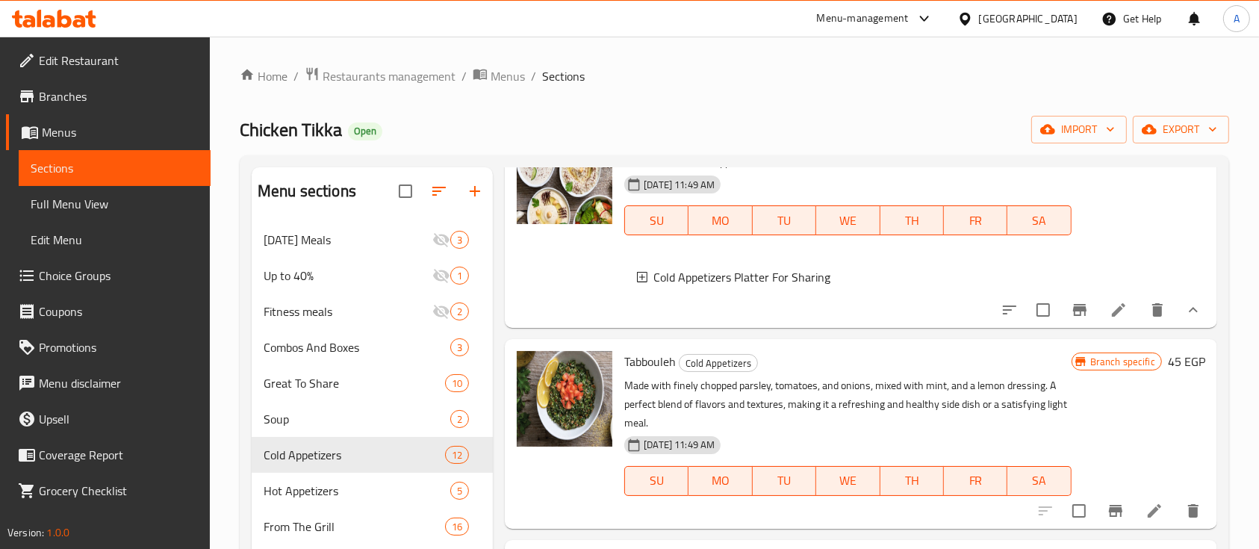
click at [1071, 317] on icon "Branch-specific-item" at bounding box center [1080, 310] width 18 height 18
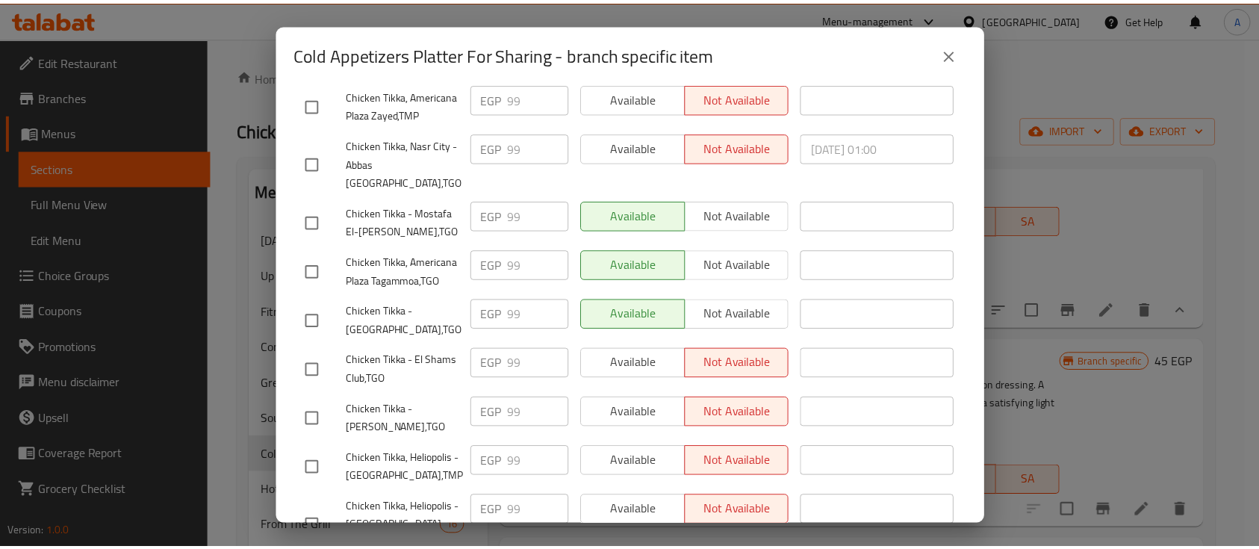
scroll to position [2788, 0]
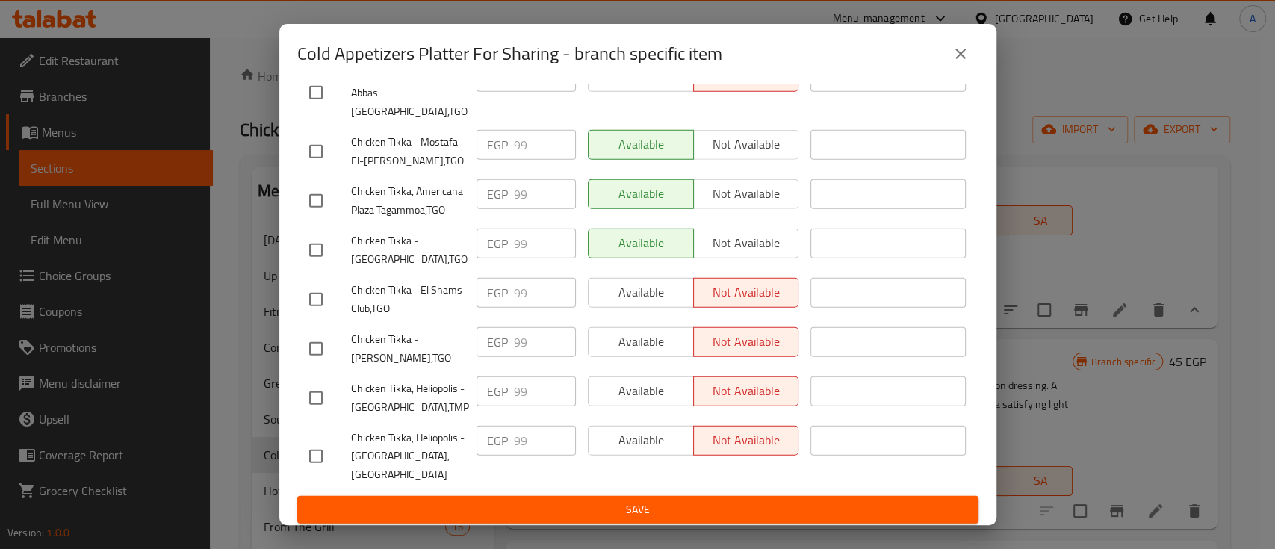
click at [958, 57] on icon "close" at bounding box center [960, 54] width 18 height 18
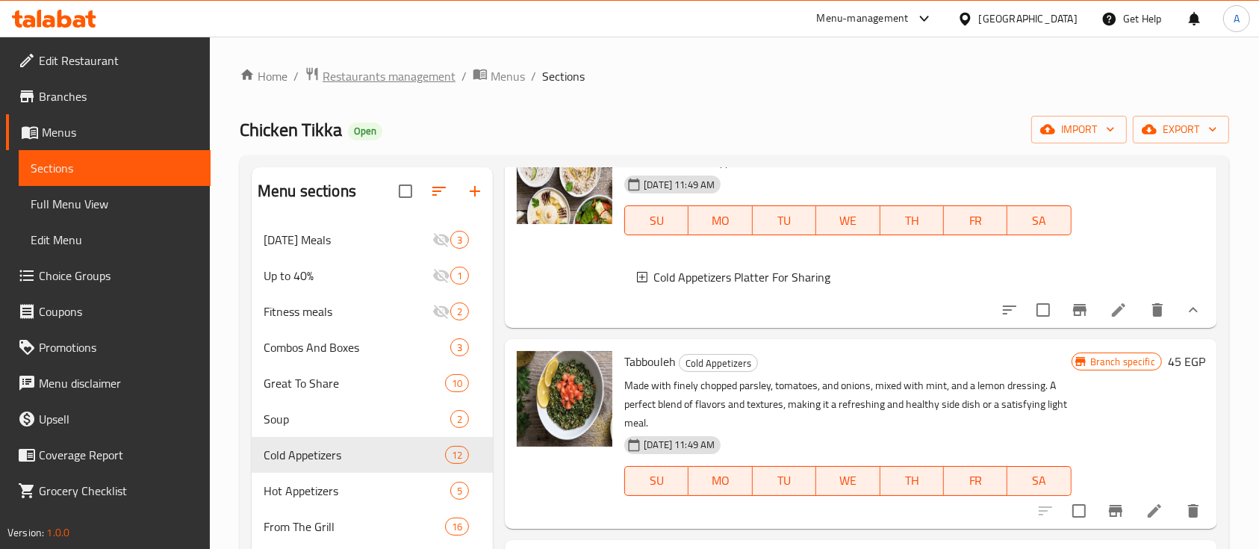
click at [446, 85] on span "Restaurants management" at bounding box center [389, 76] width 133 height 18
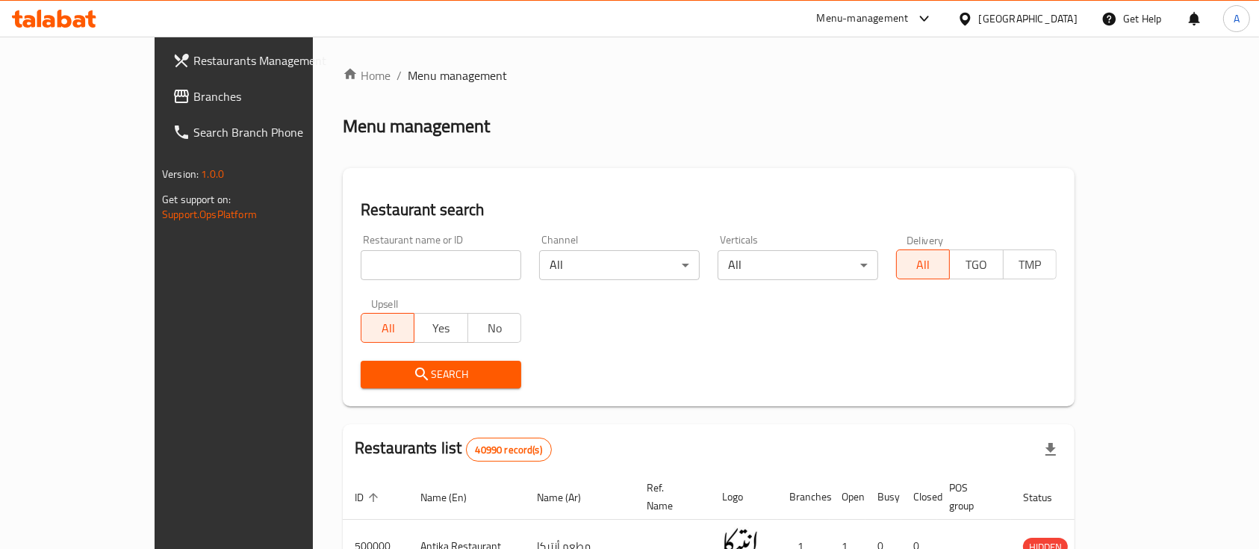
click at [432, 254] on input "search" at bounding box center [441, 265] width 161 height 30
type input "KFC"
click button "Search" at bounding box center [441, 375] width 161 height 28
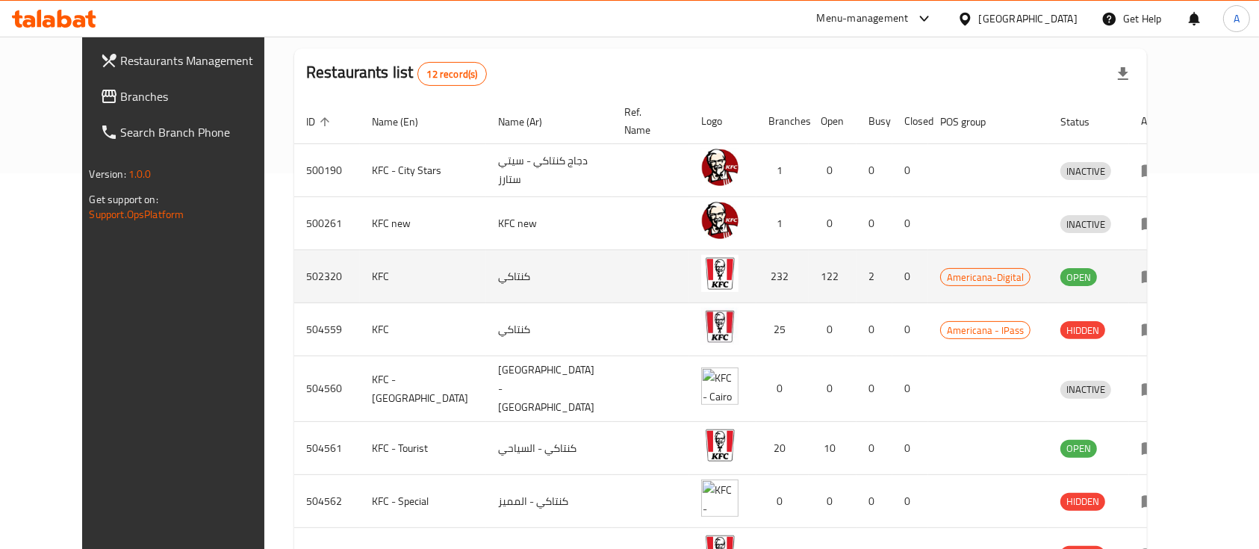
scroll to position [419, 0]
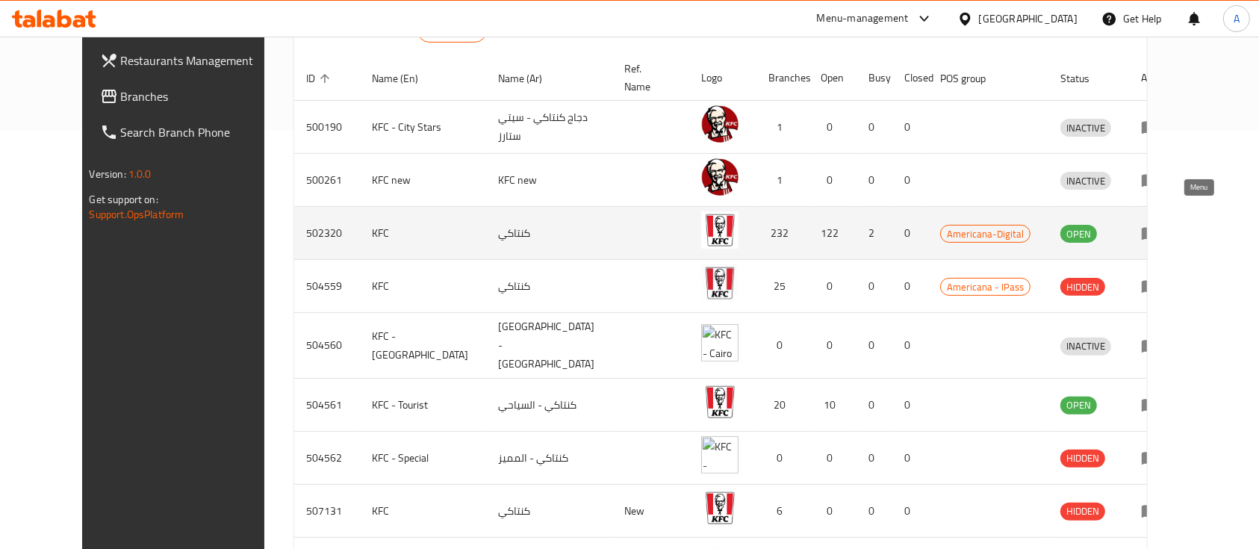
click at [1159, 224] on icon "enhanced table" at bounding box center [1150, 233] width 18 height 18
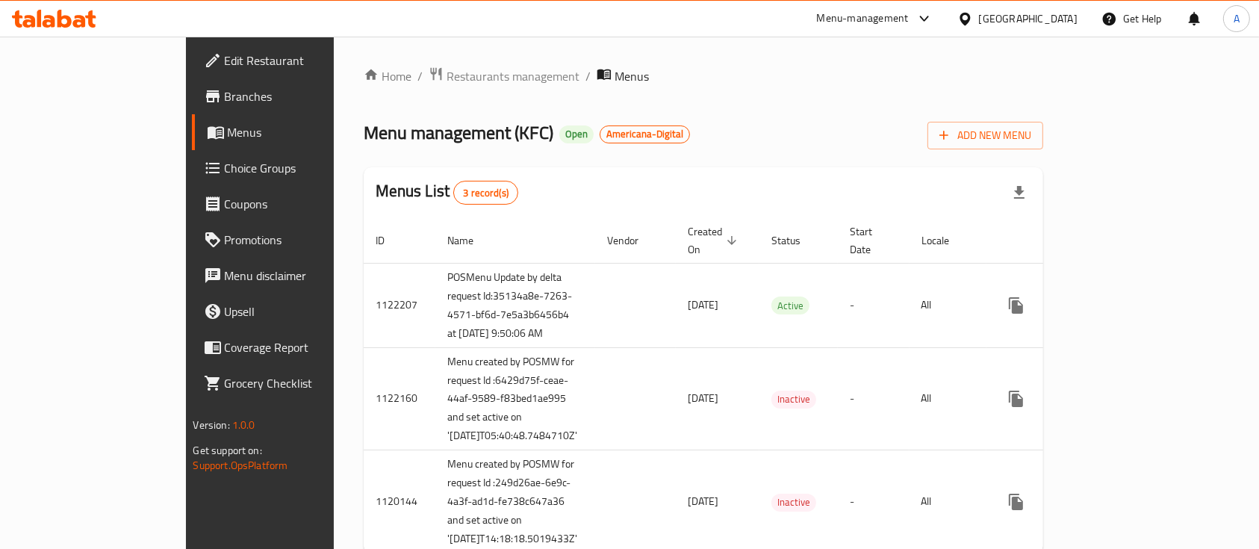
click at [204, 104] on icon at bounding box center [213, 96] width 18 height 18
